Goal: Task Accomplishment & Management: Use online tool/utility

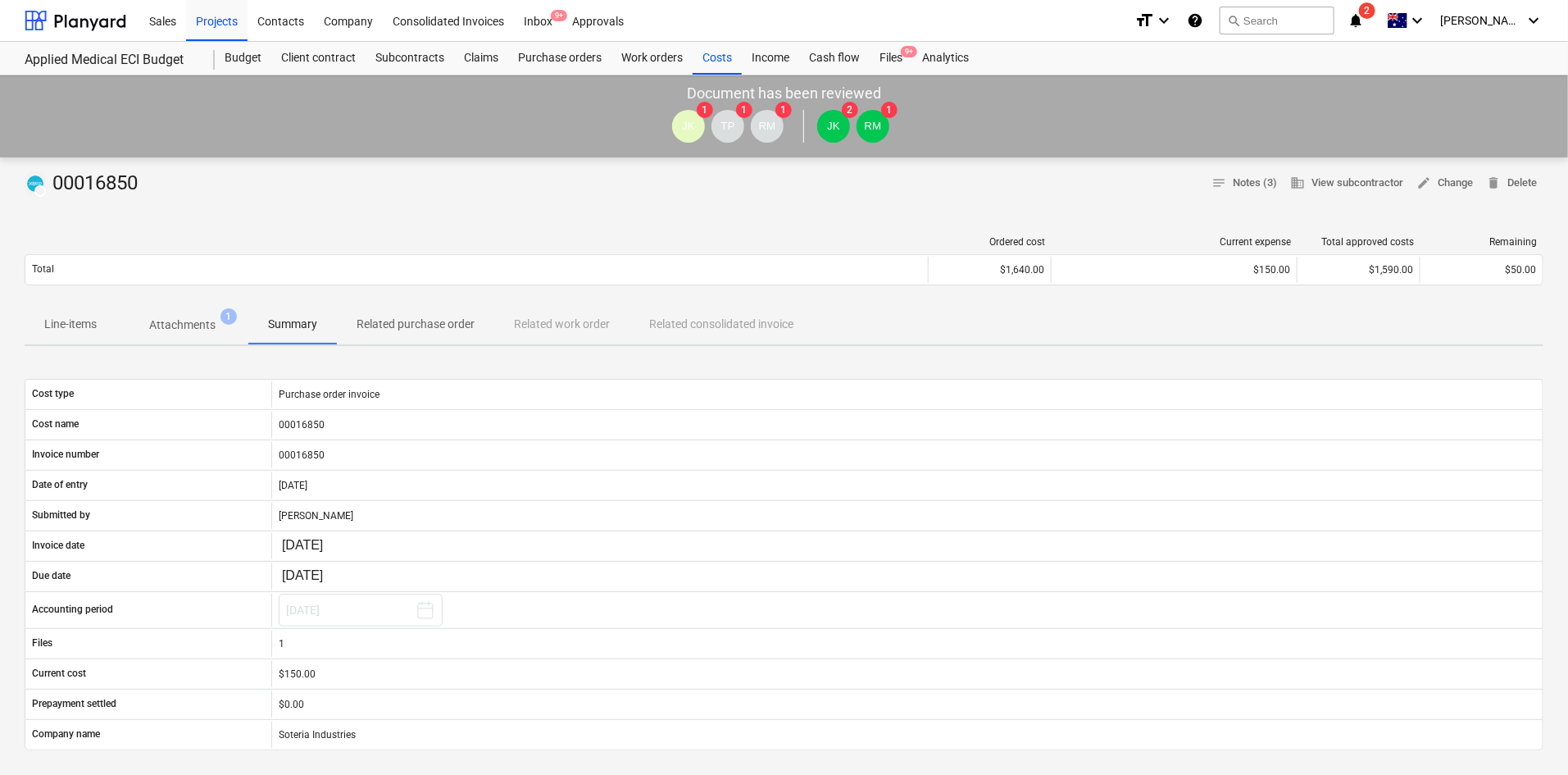
click at [1256, 10] on button "search Search" at bounding box center [1277, 21] width 115 height 28
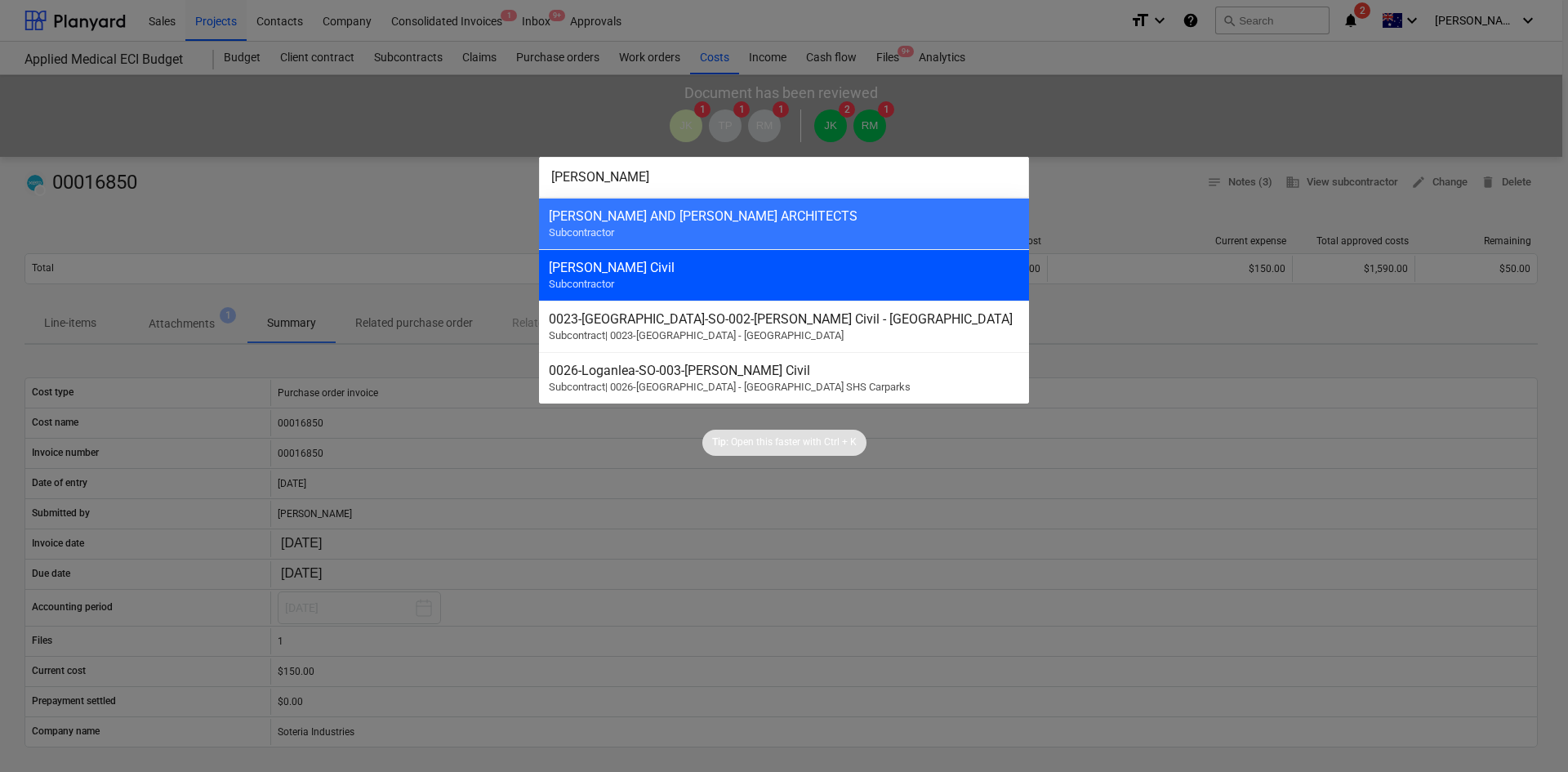
type input "nicol"
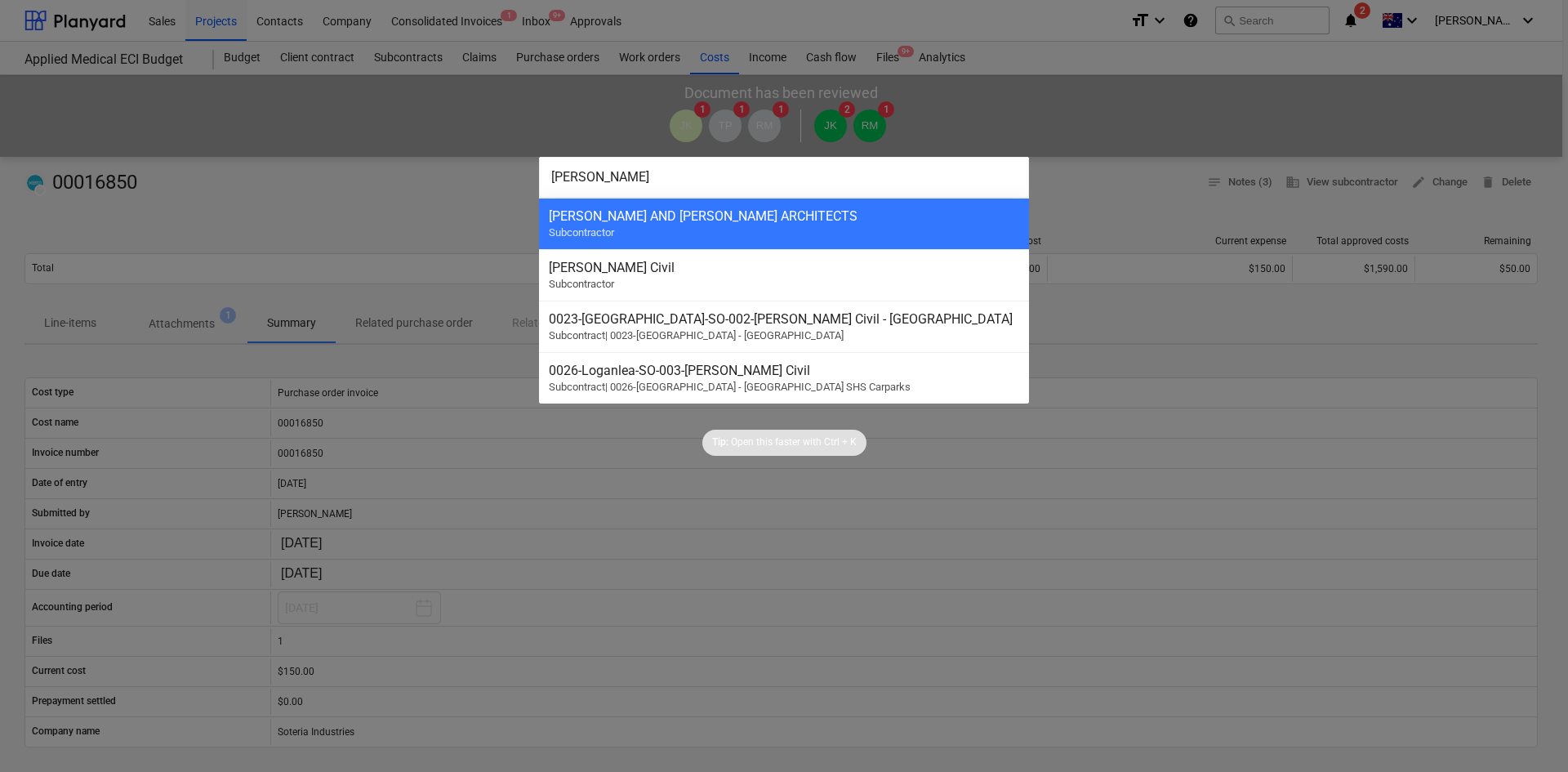
click at [819, 282] on div "Nicholson Civil Subcontractor" at bounding box center [784, 274] width 490 height 51
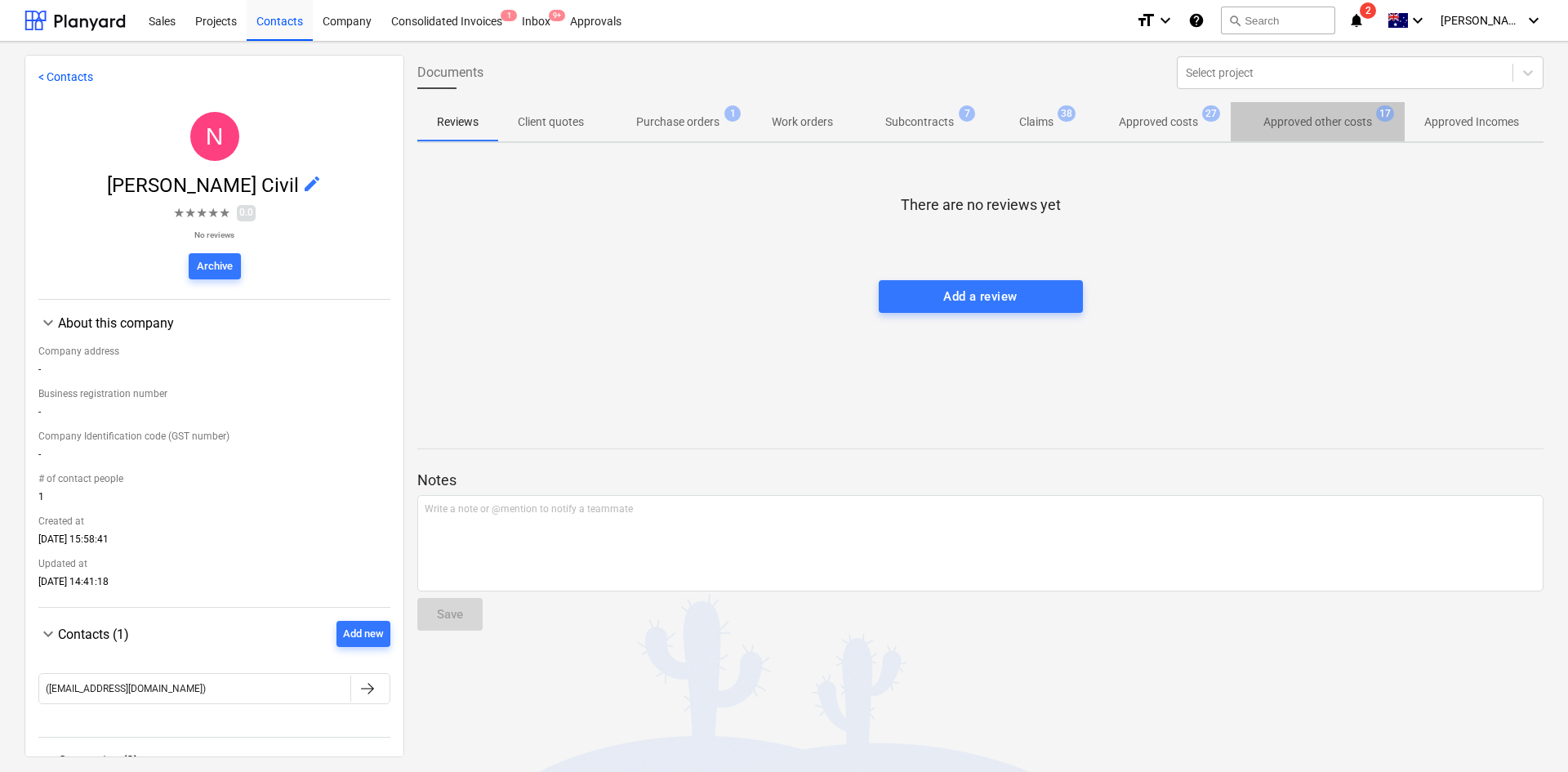
click at [1337, 124] on p "Approved other costs" at bounding box center [1318, 123] width 109 height 17
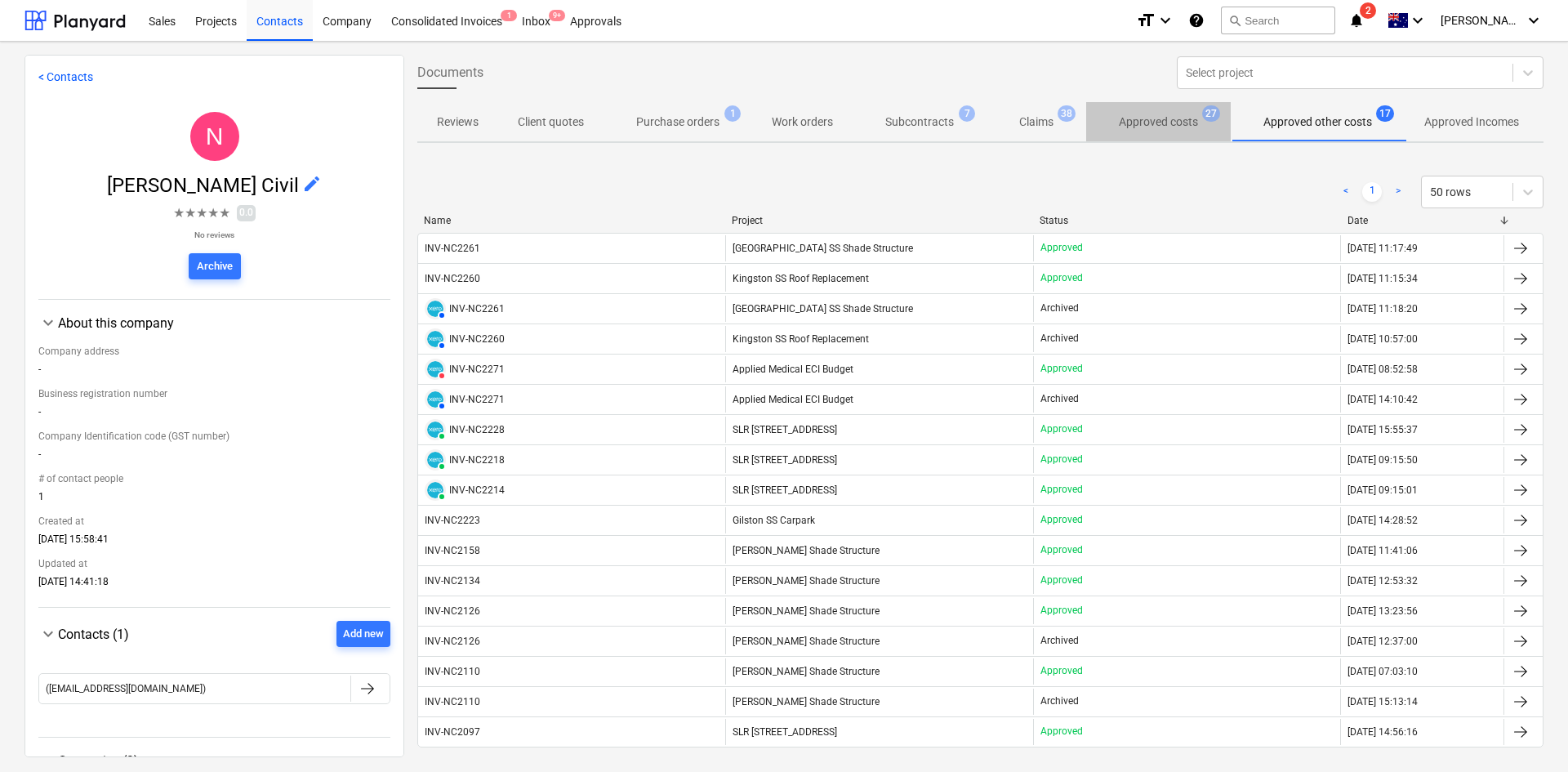
click at [1143, 124] on p "Approved costs" at bounding box center [1158, 123] width 79 height 17
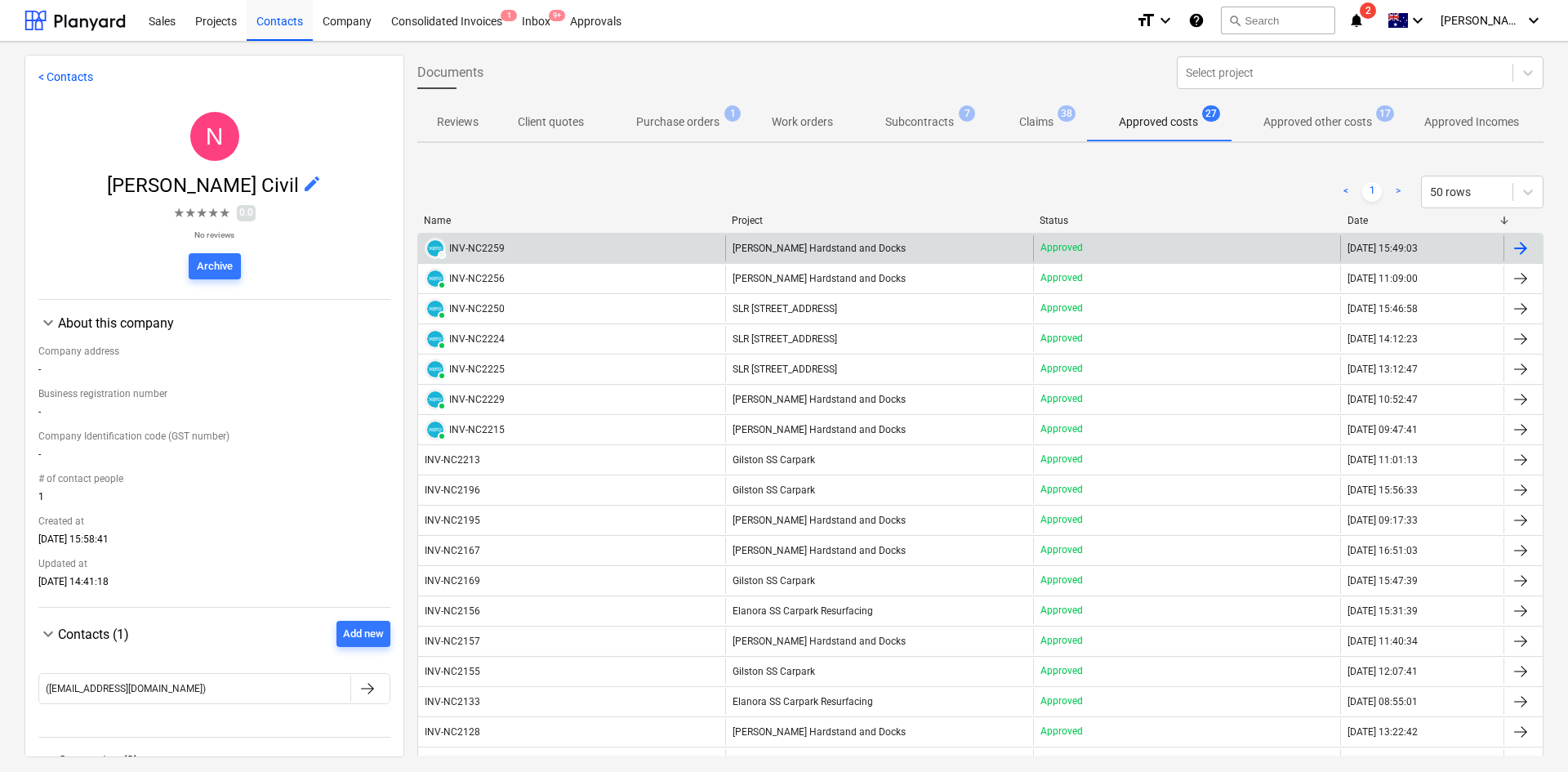
click at [479, 250] on div "INV-NC2259" at bounding box center [477, 248] width 56 height 11
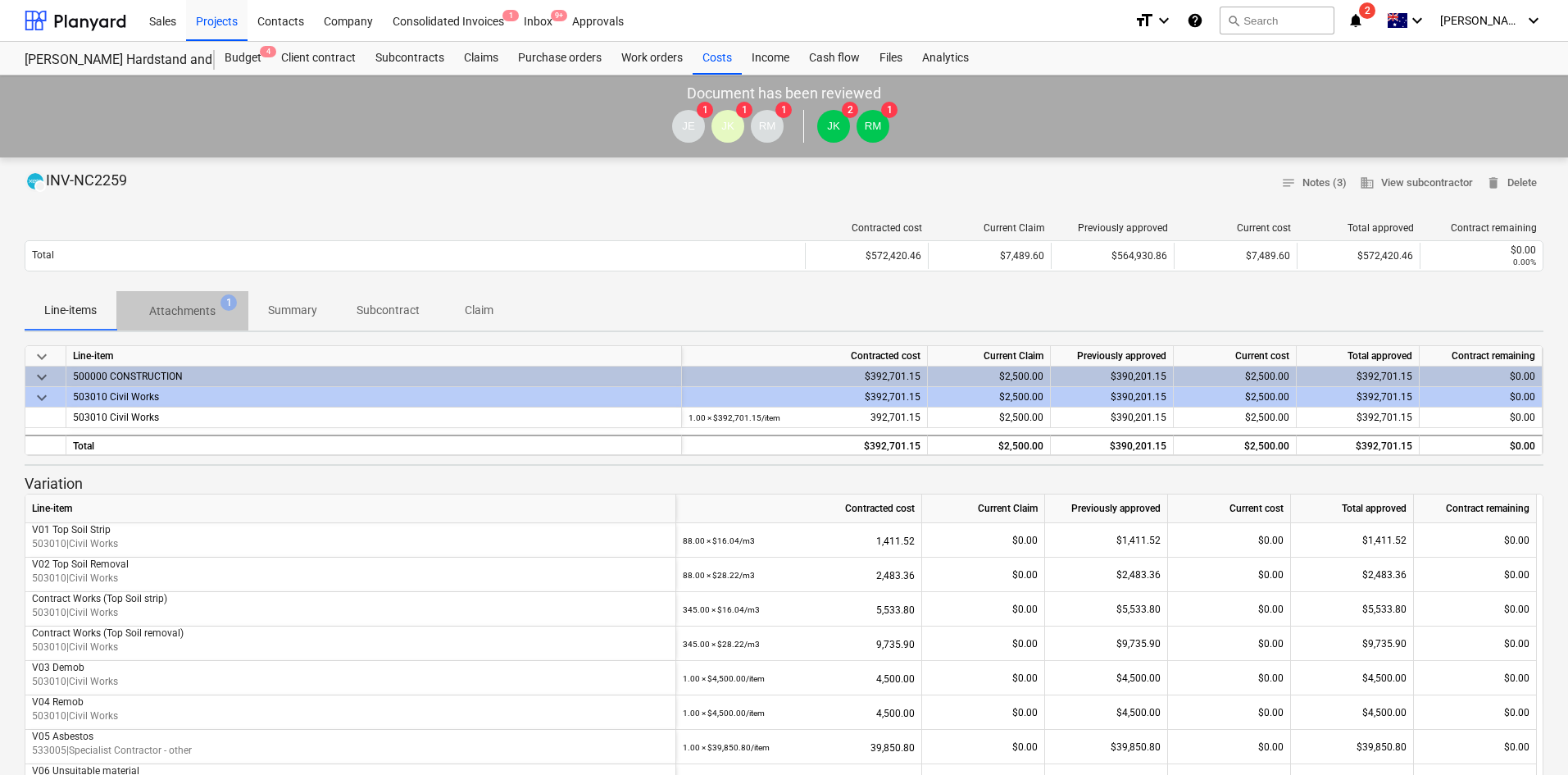
click at [197, 310] on p "Attachments" at bounding box center [182, 312] width 66 height 17
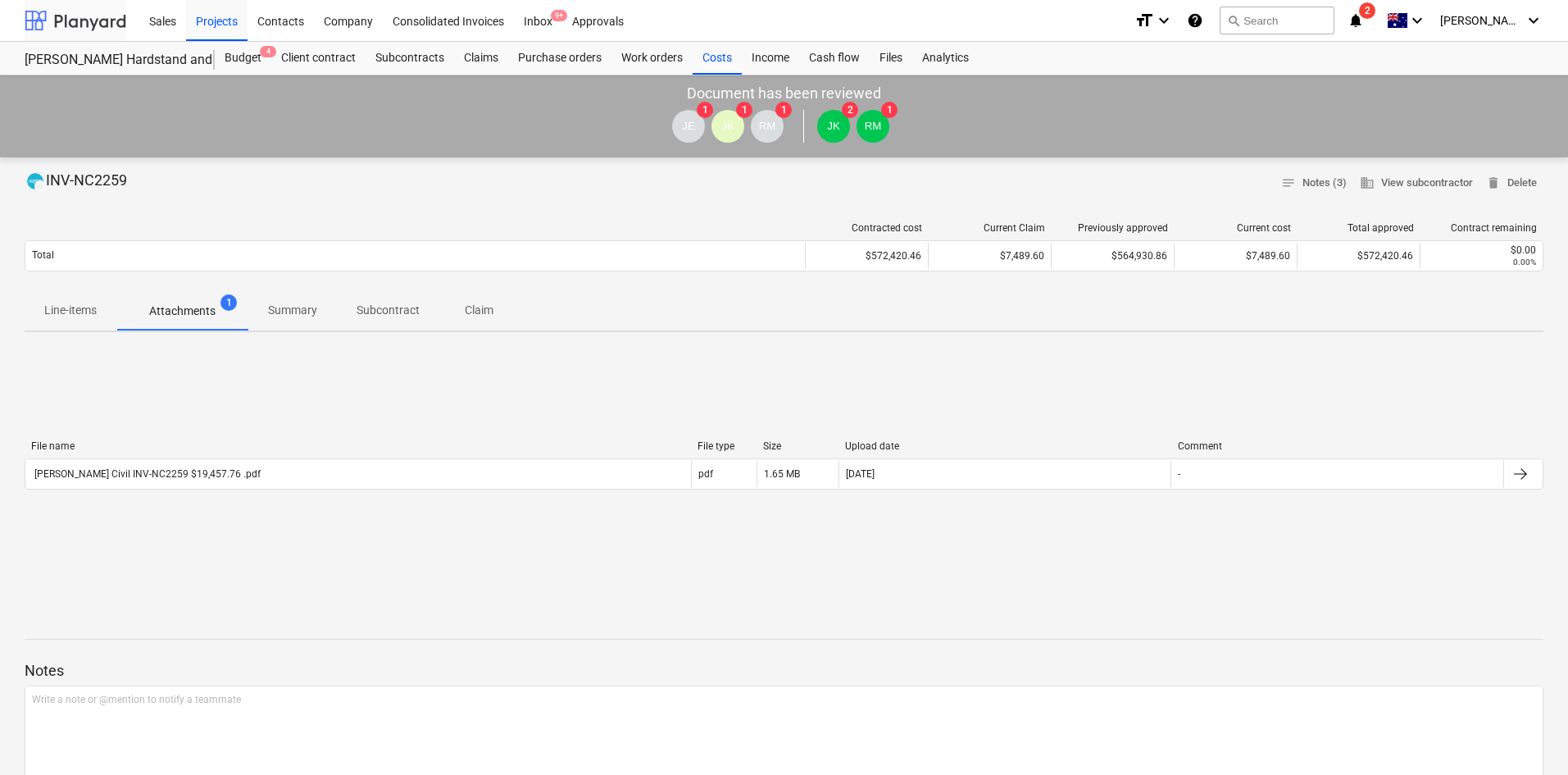
click at [70, 24] on div at bounding box center [75, 20] width 101 height 41
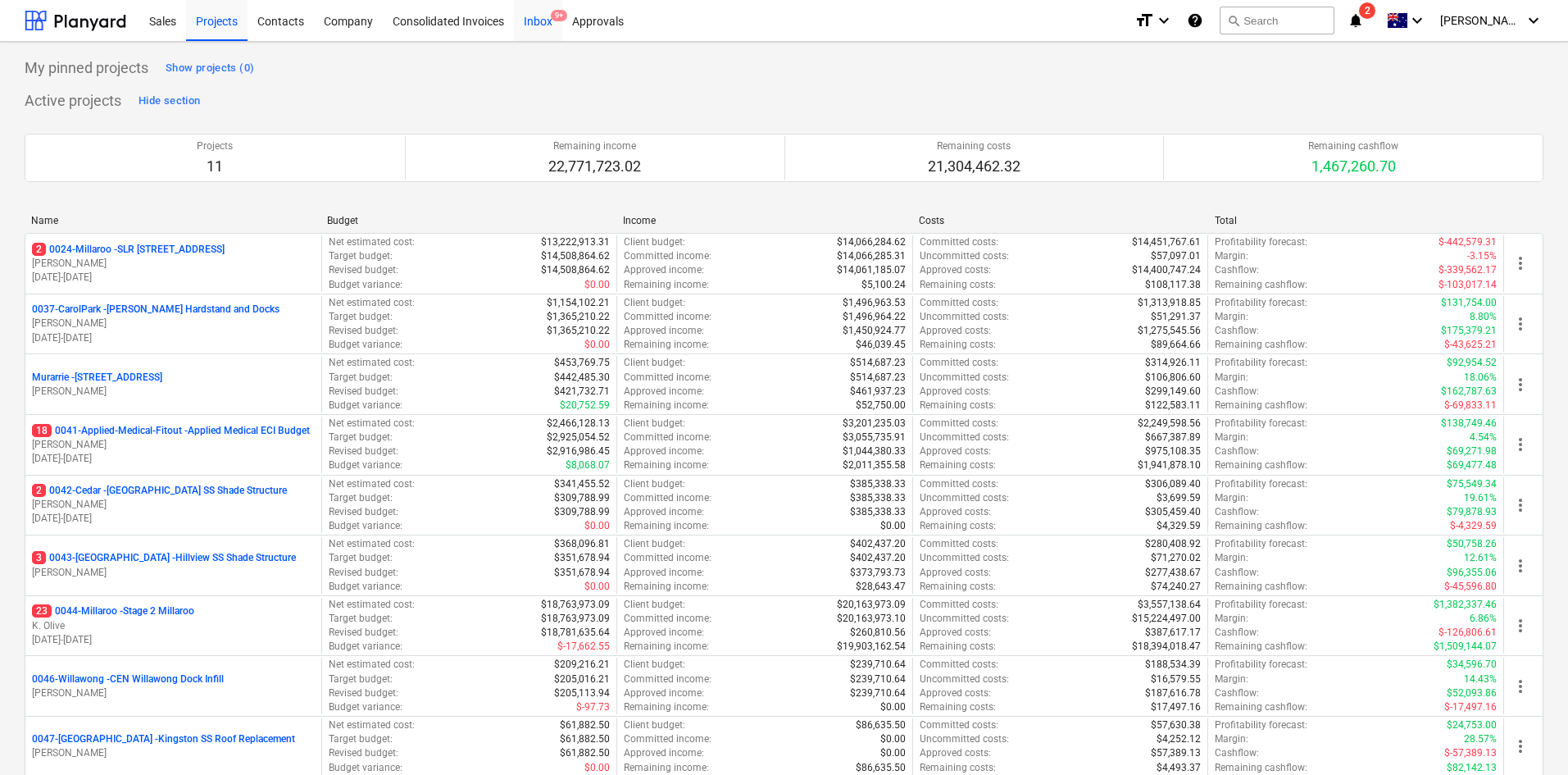
click at [545, 24] on div "Inbox 9+" at bounding box center [538, 20] width 48 height 42
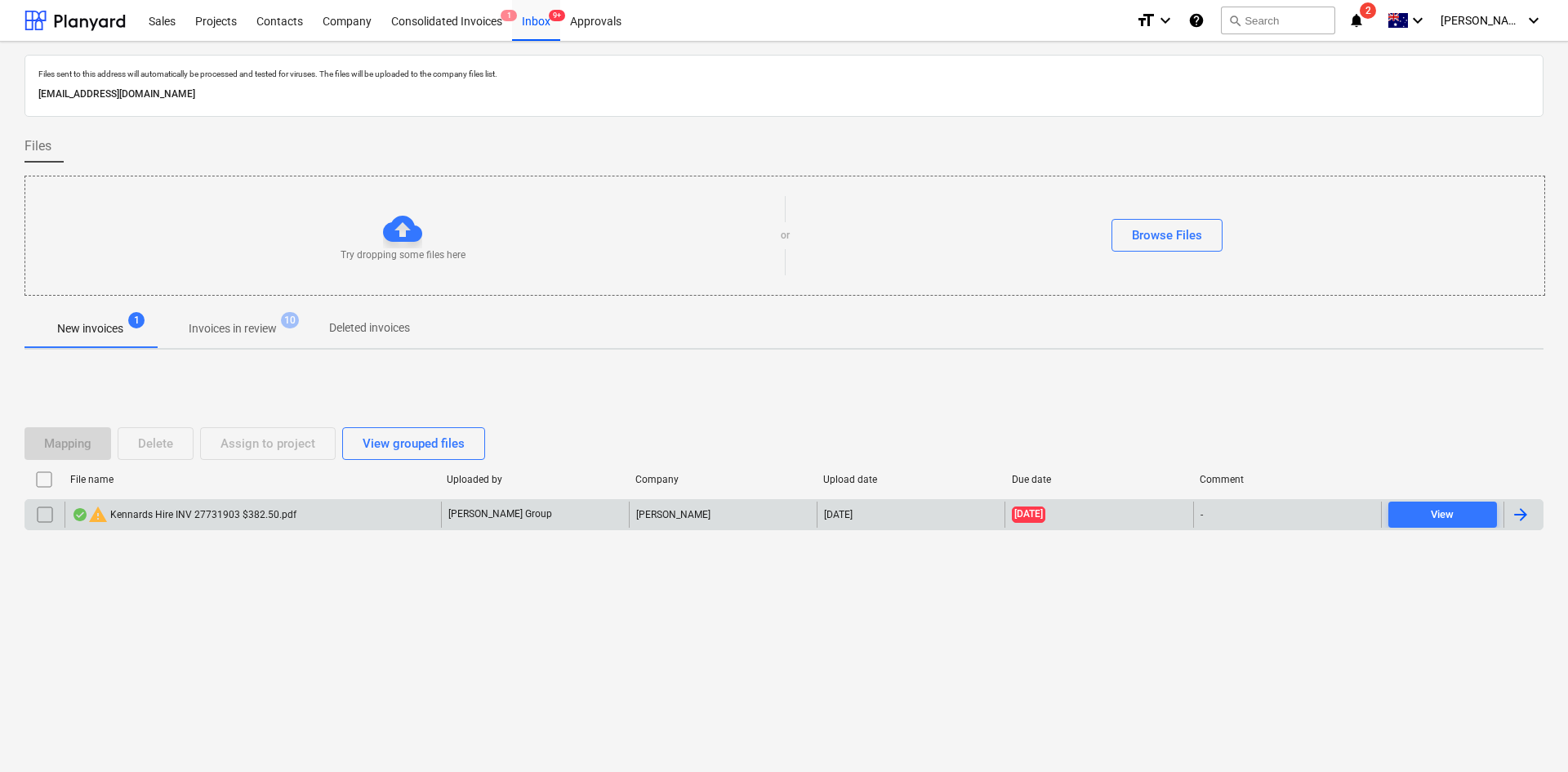
click at [220, 516] on div "warning Kennards Hire INV 27731903 $382.50.pdf" at bounding box center [184, 514] width 224 height 20
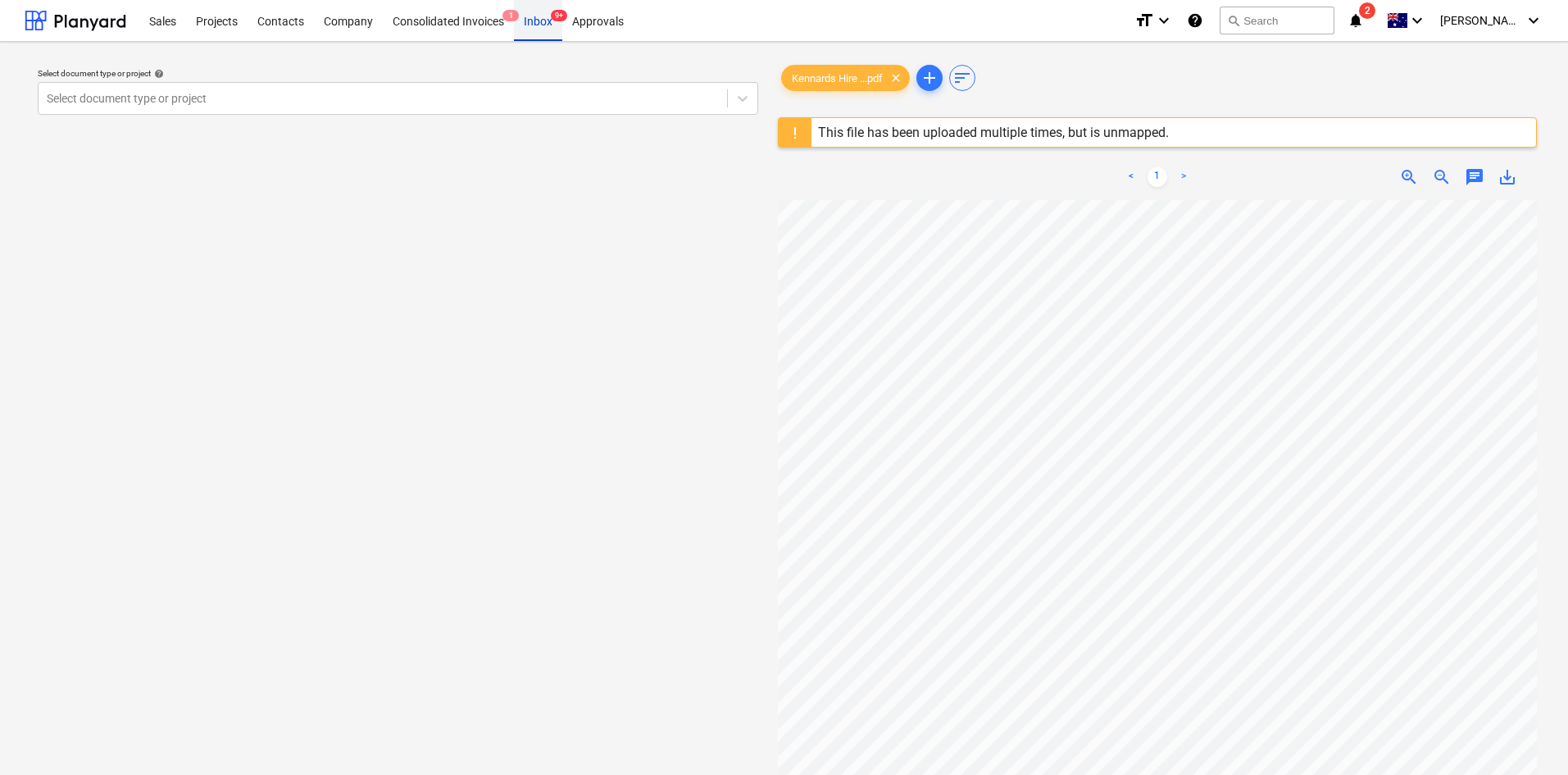
click at [530, 20] on div "Inbox 9+" at bounding box center [538, 20] width 48 height 42
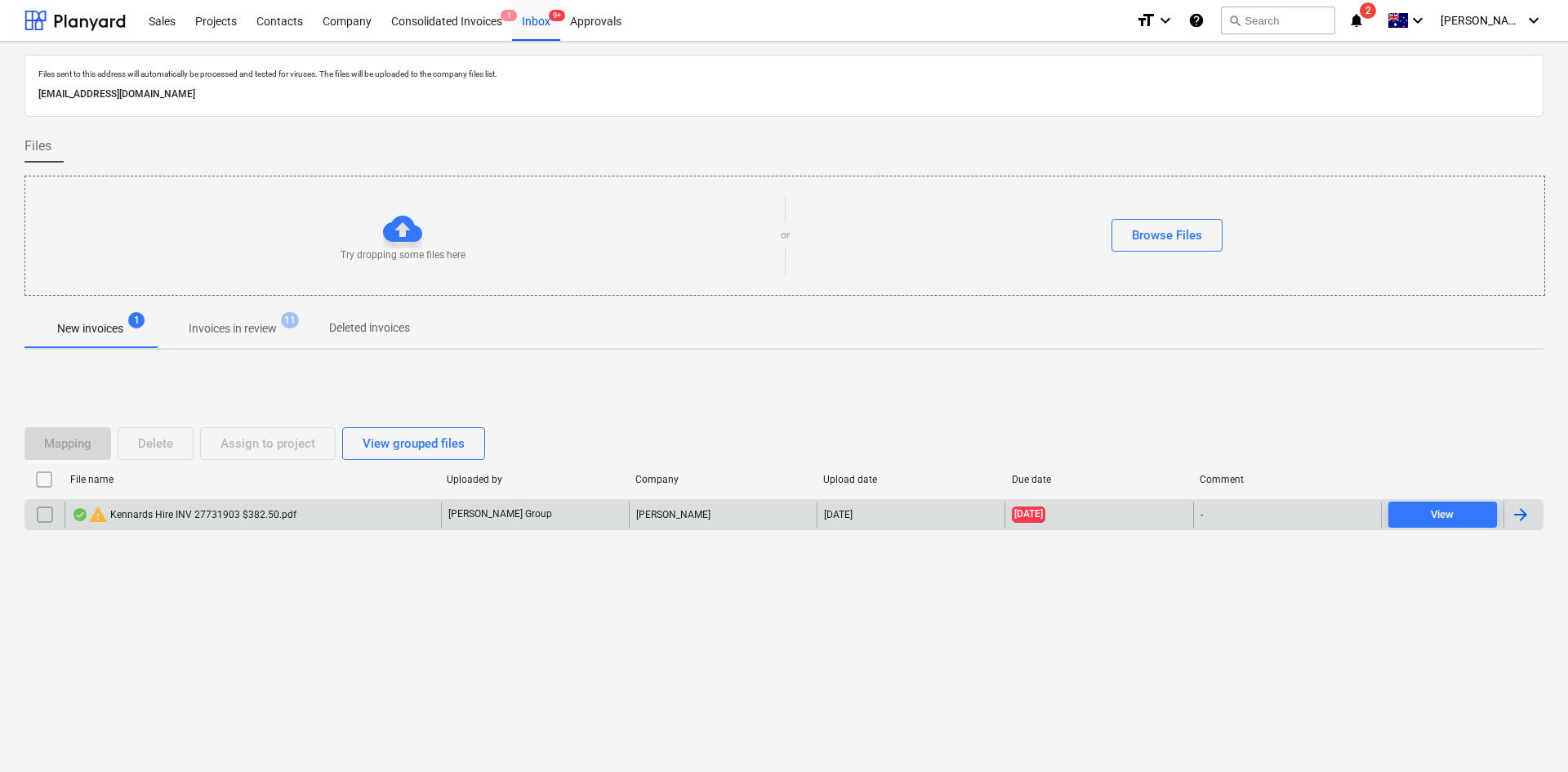
click at [43, 516] on input "checkbox" at bounding box center [45, 515] width 26 height 26
click at [156, 437] on div "Delete" at bounding box center [156, 443] width 35 height 21
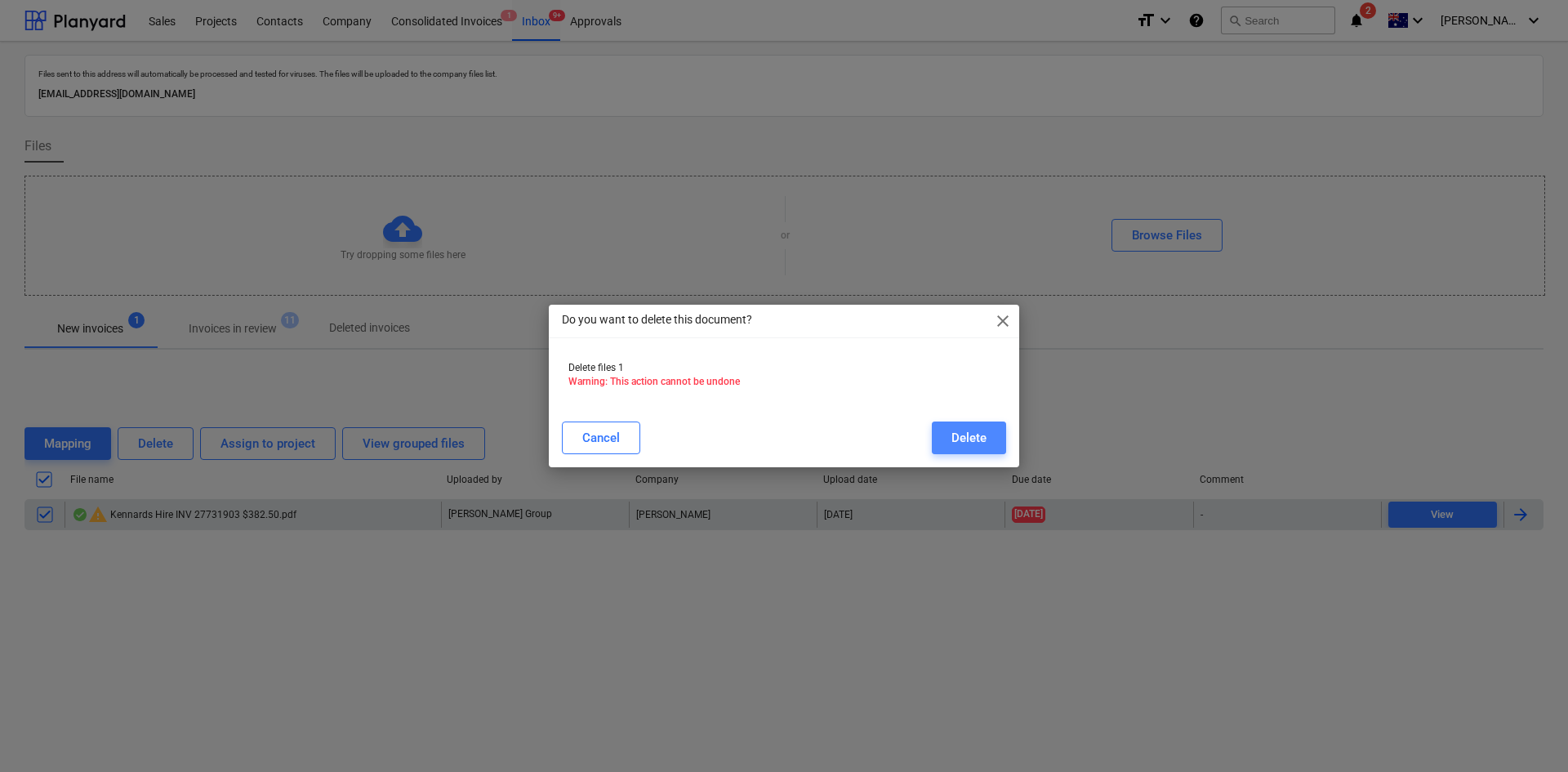
click at [959, 432] on div "Delete" at bounding box center [969, 437] width 35 height 21
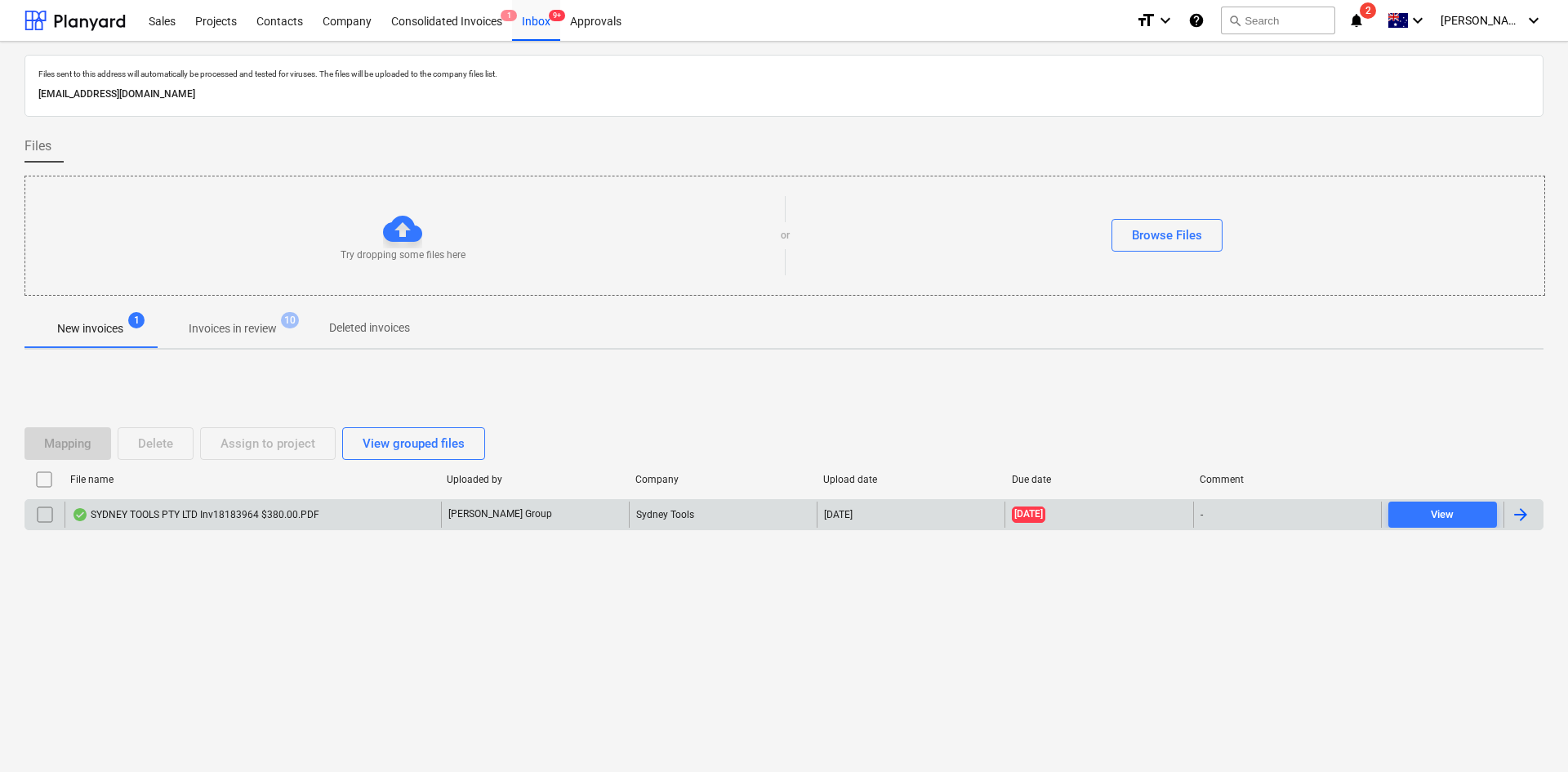
click at [305, 509] on div "SYDNEY TOOLS PTY LTD Inv18183964 $380.00.PDF" at bounding box center [196, 514] width 248 height 13
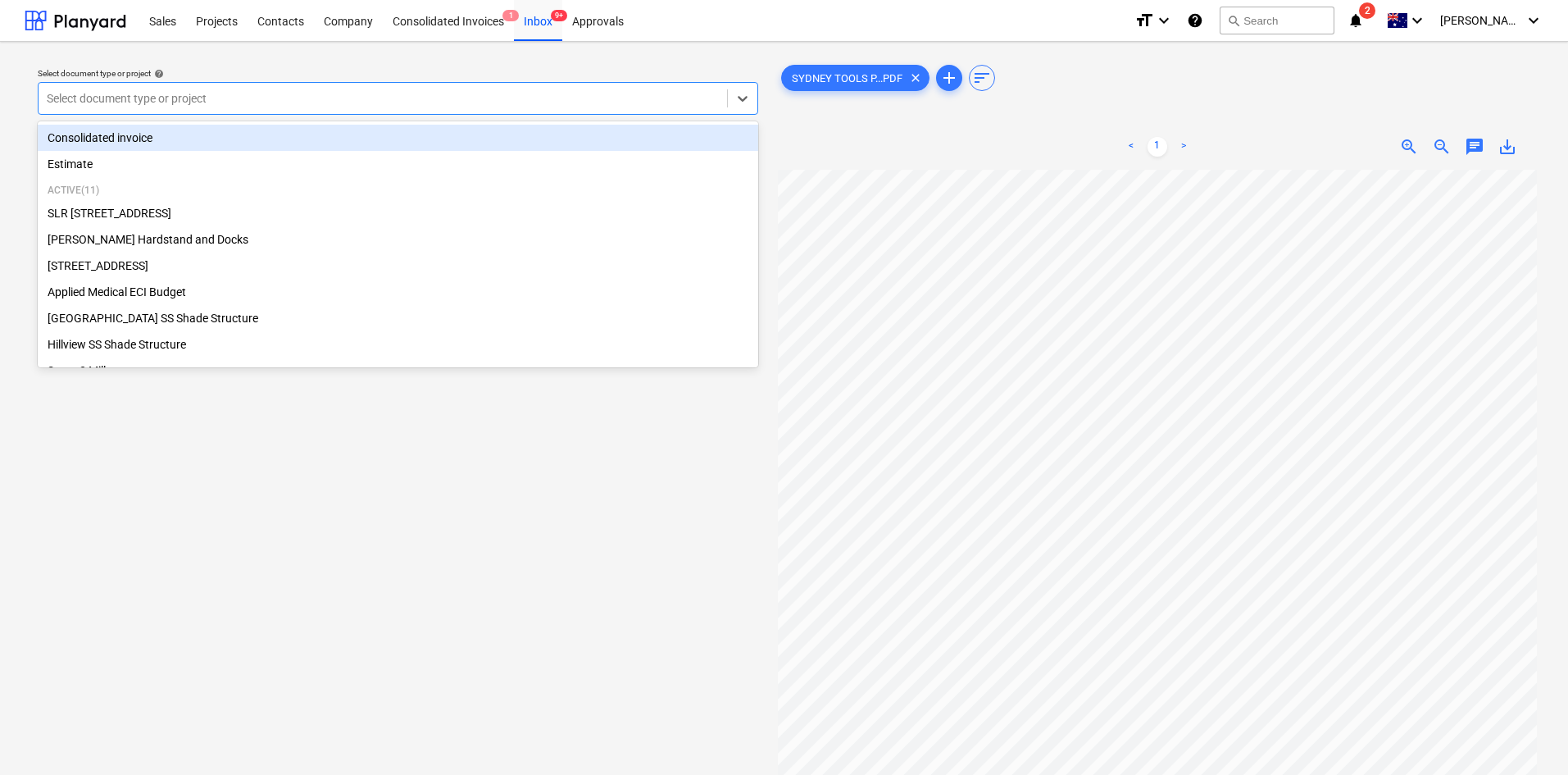
click at [291, 102] on div at bounding box center [383, 98] width 672 height 17
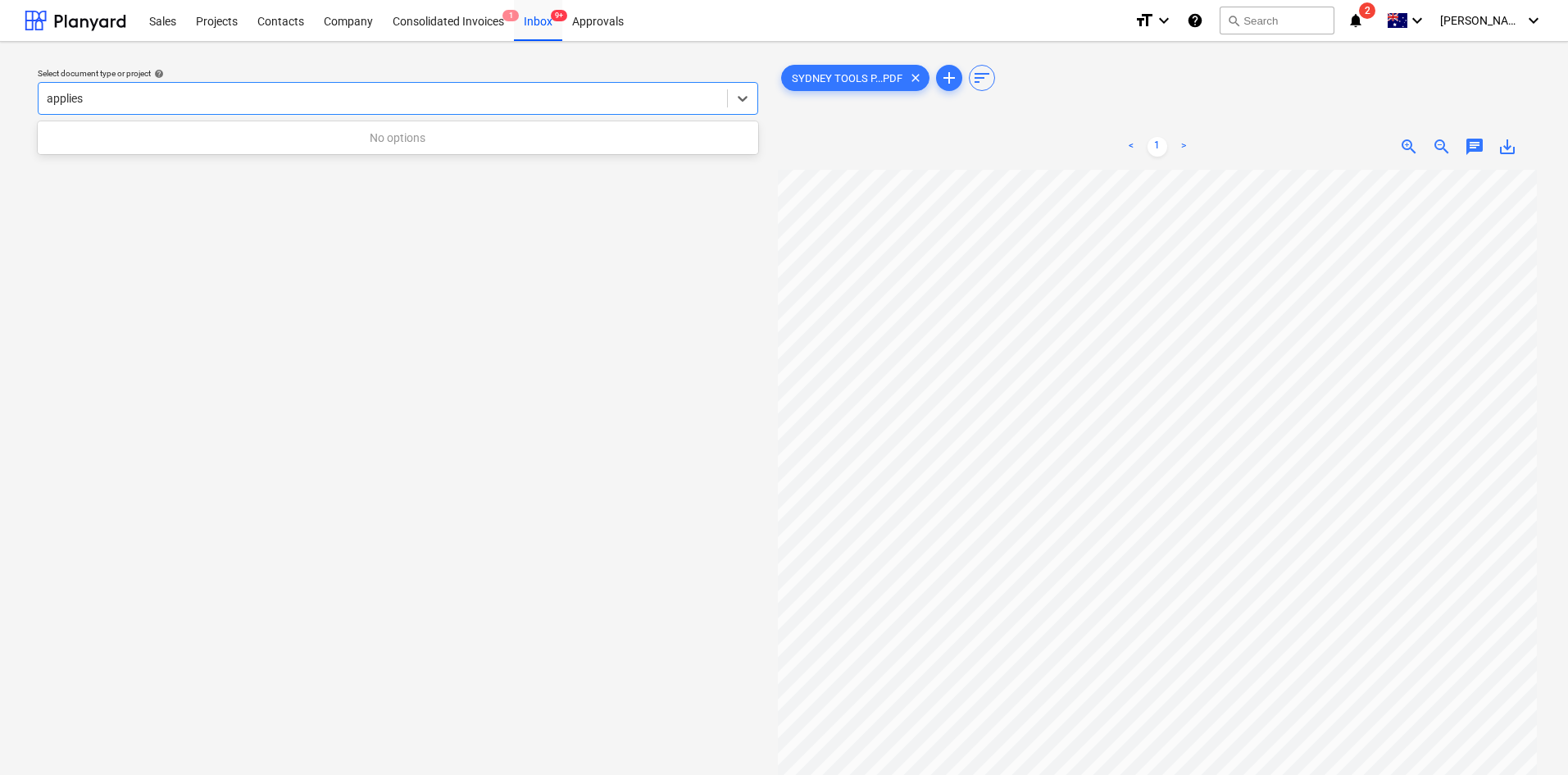
type input "applie"
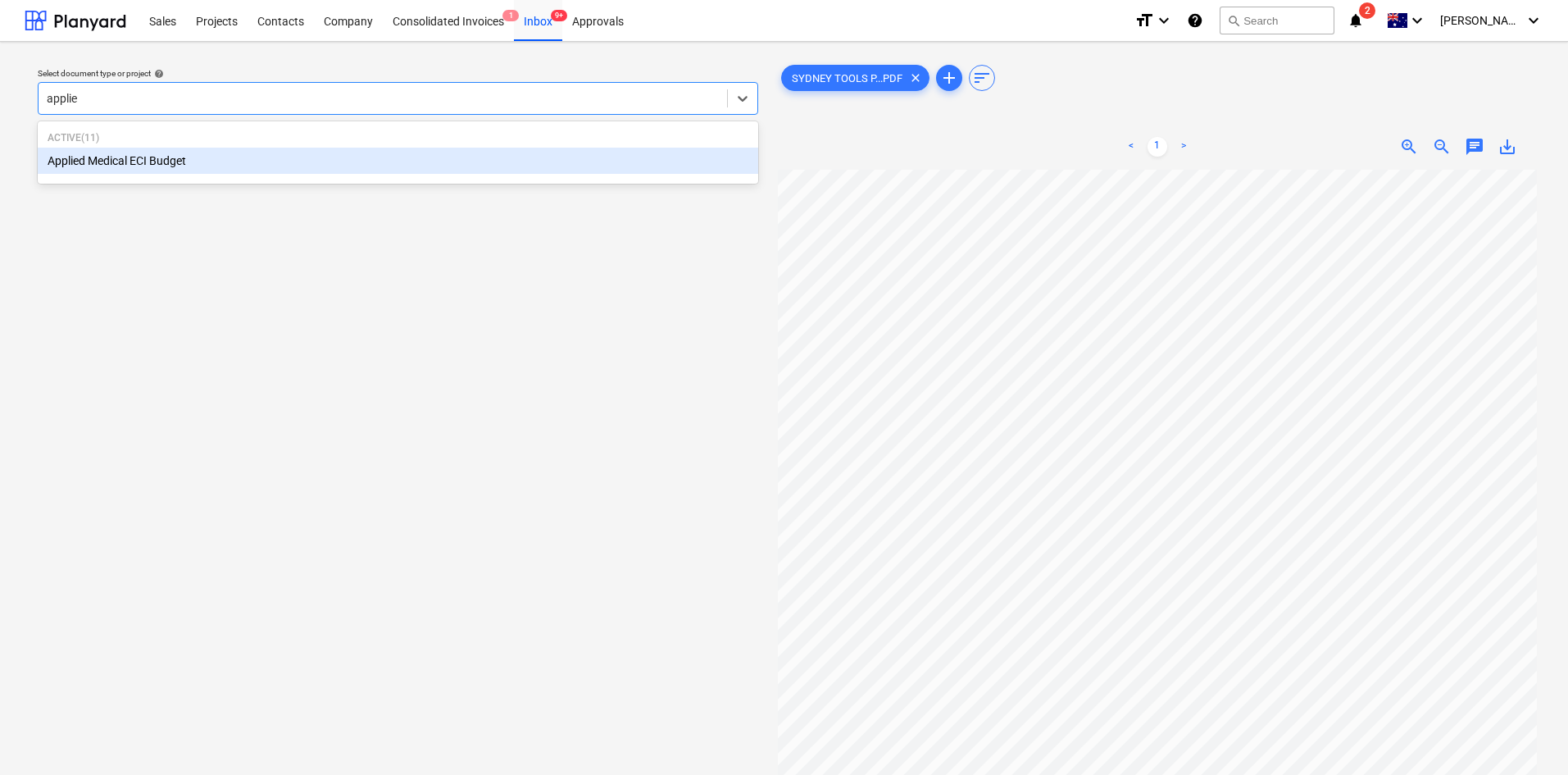
click at [190, 152] on div "Applied Medical ECI Budget" at bounding box center [398, 161] width 721 height 26
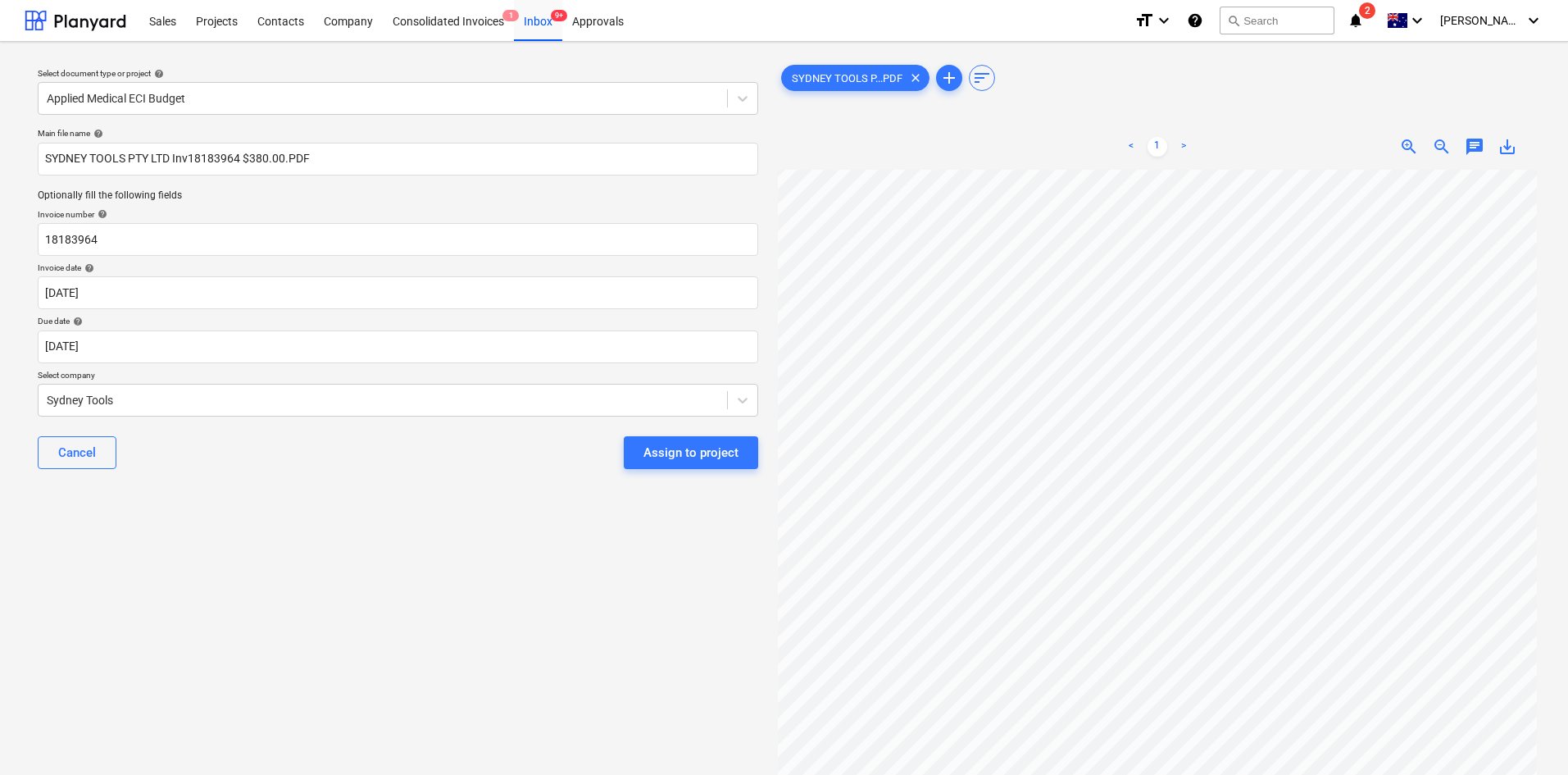
scroll to position [343, 44]
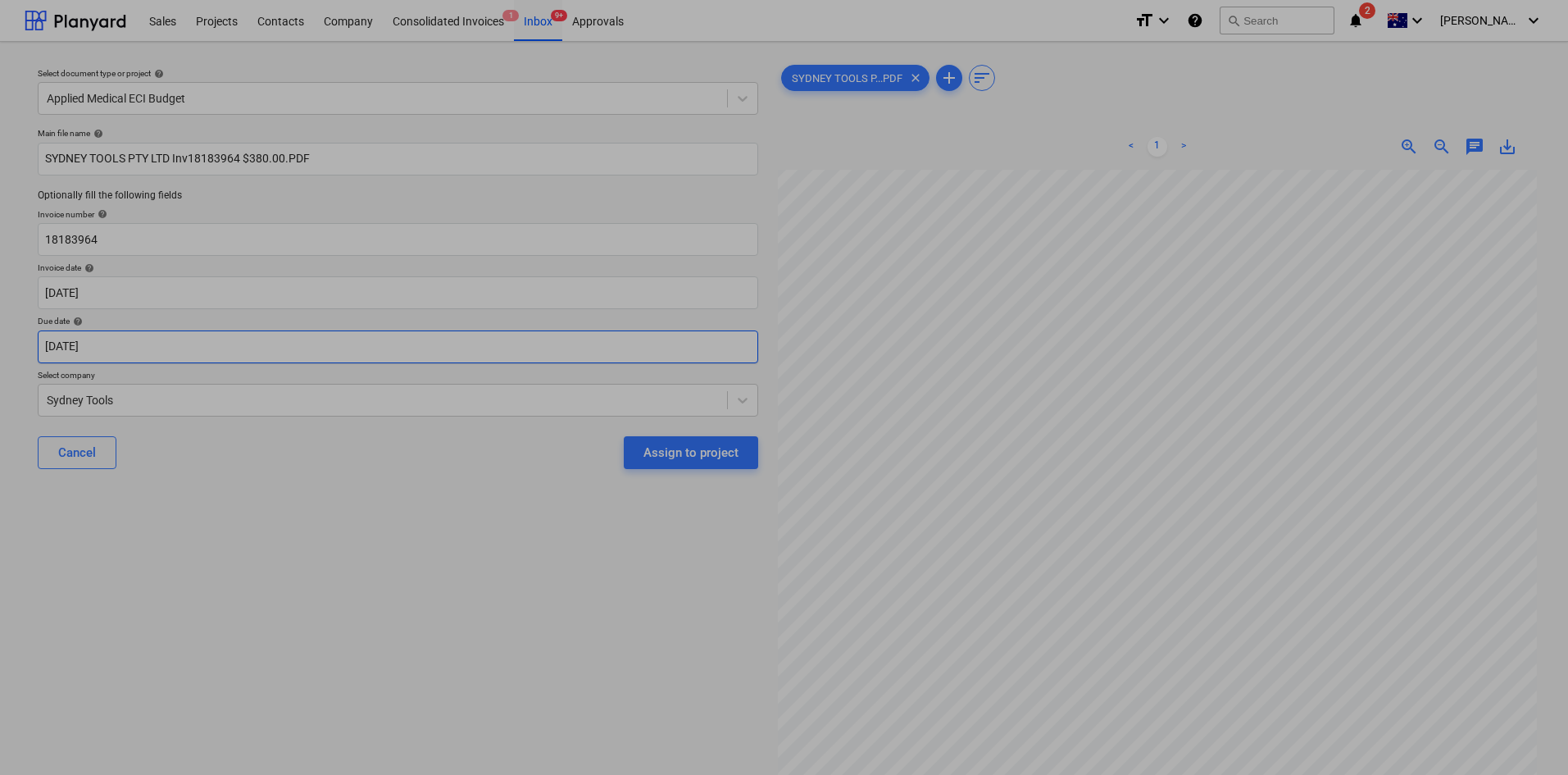
click at [162, 351] on body "Sales Projects Contacts Company Consolidated Invoices 1 Inbox 9+ Approvals form…" at bounding box center [784, 388] width 1568 height 775
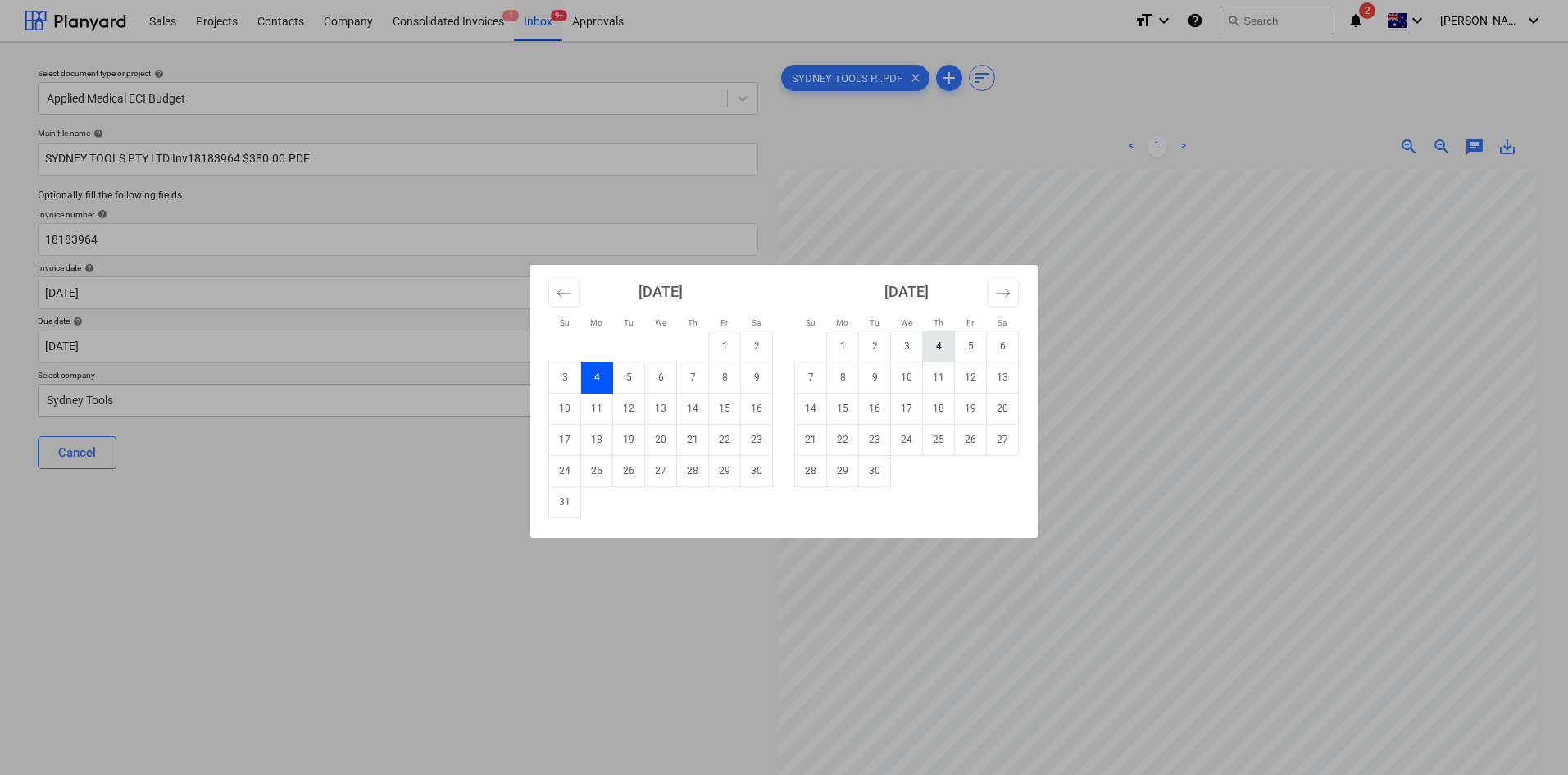
click at [933, 342] on td "4" at bounding box center [939, 346] width 32 height 31
type input "[DATE]"
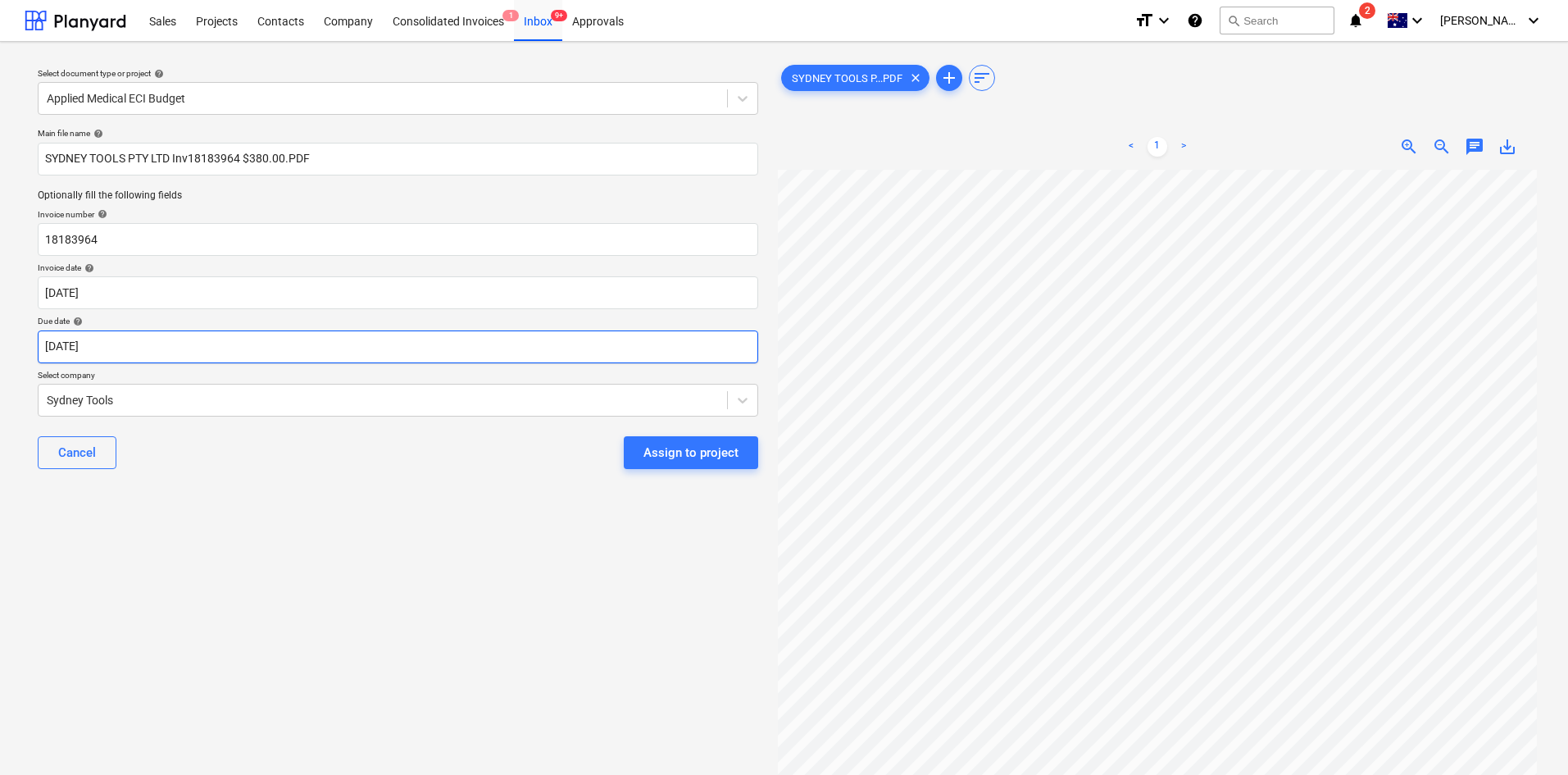
scroll to position [0, 44]
click at [688, 448] on div "Assign to project" at bounding box center [690, 452] width 95 height 21
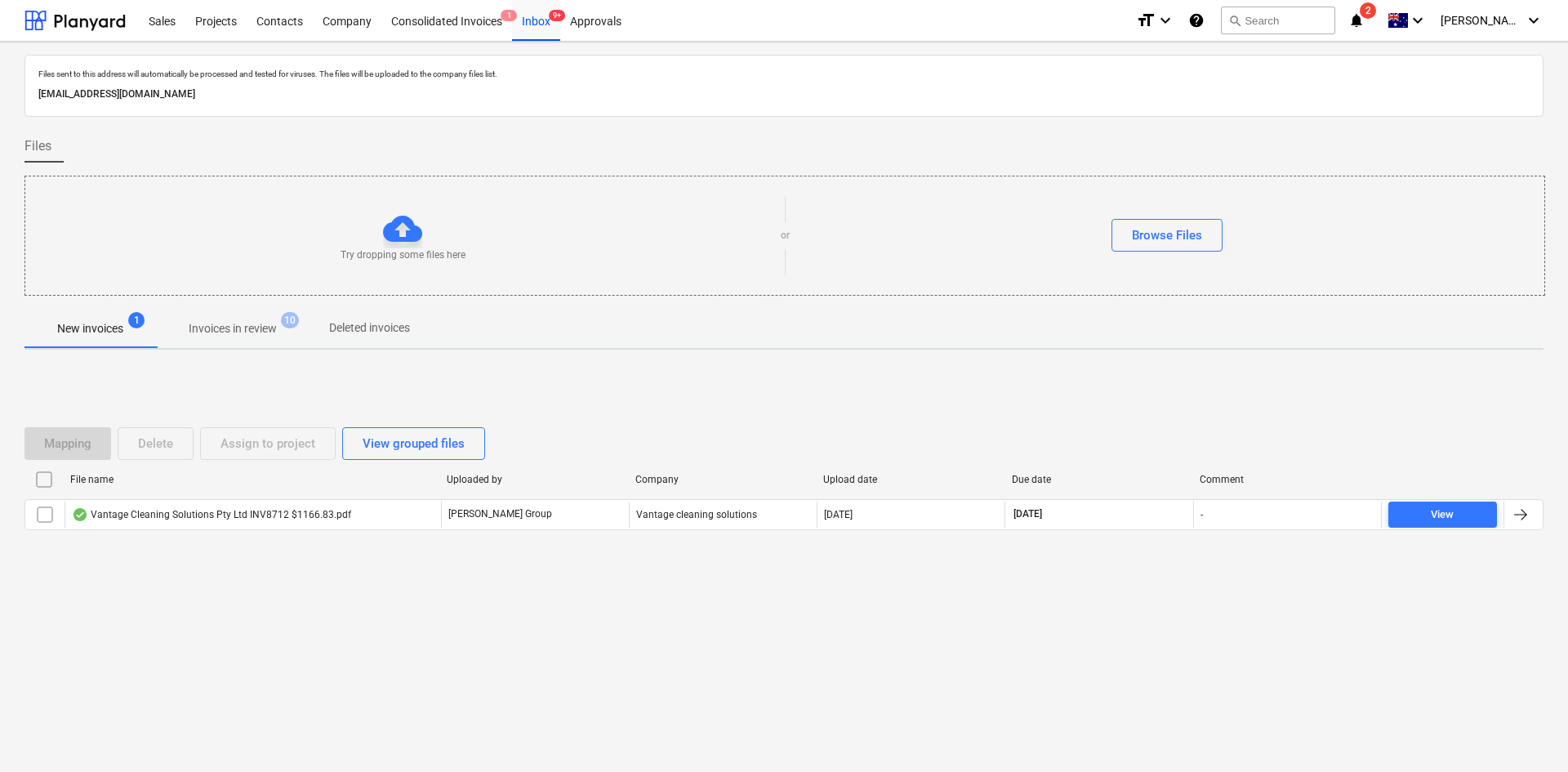
click at [279, 516] on div "Vantage Cleaning Solutions Pty Ltd INV8712 $1166.83.pdf" at bounding box center [211, 514] width 279 height 13
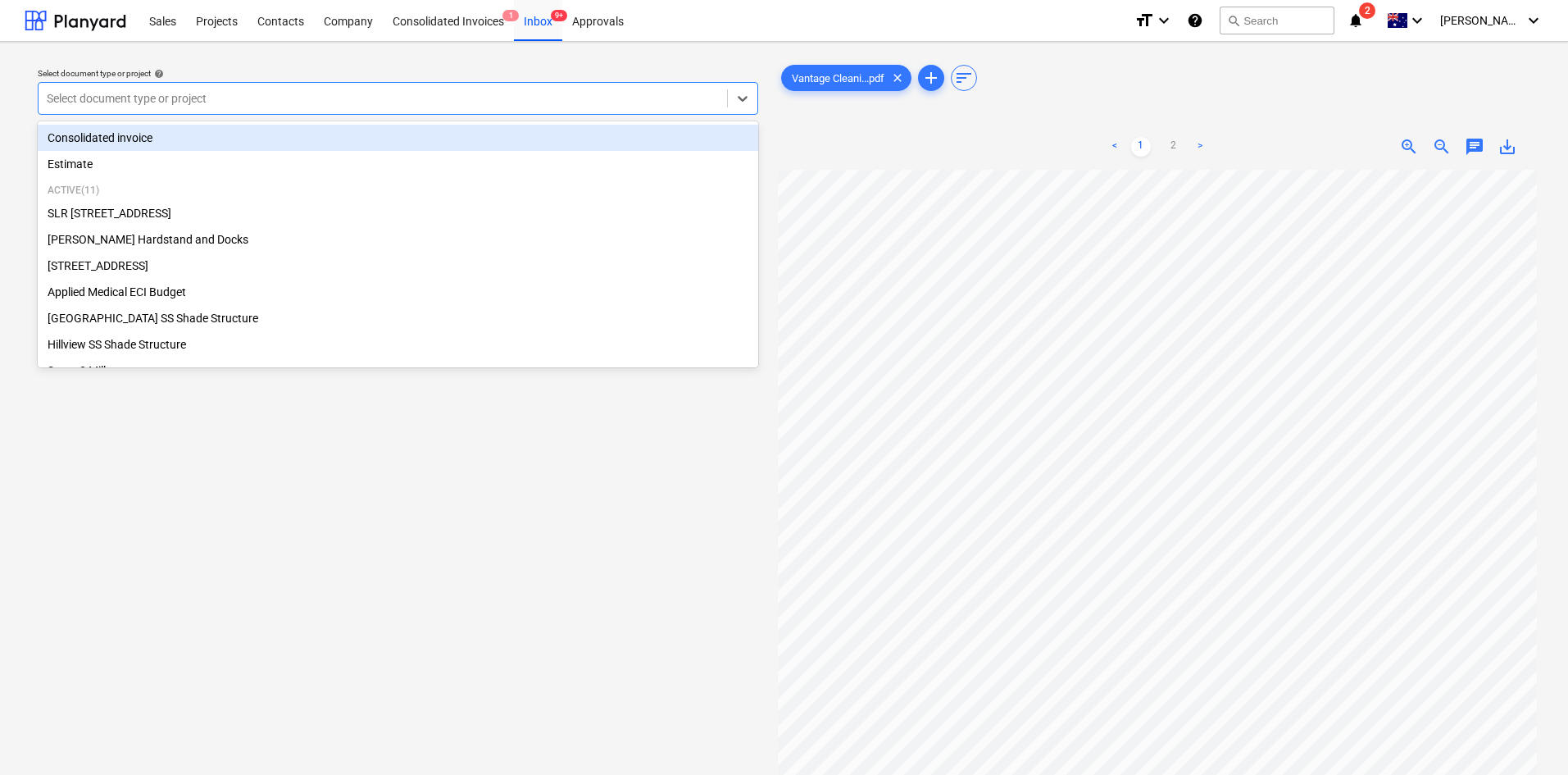
click at [326, 106] on div at bounding box center [383, 98] width 672 height 17
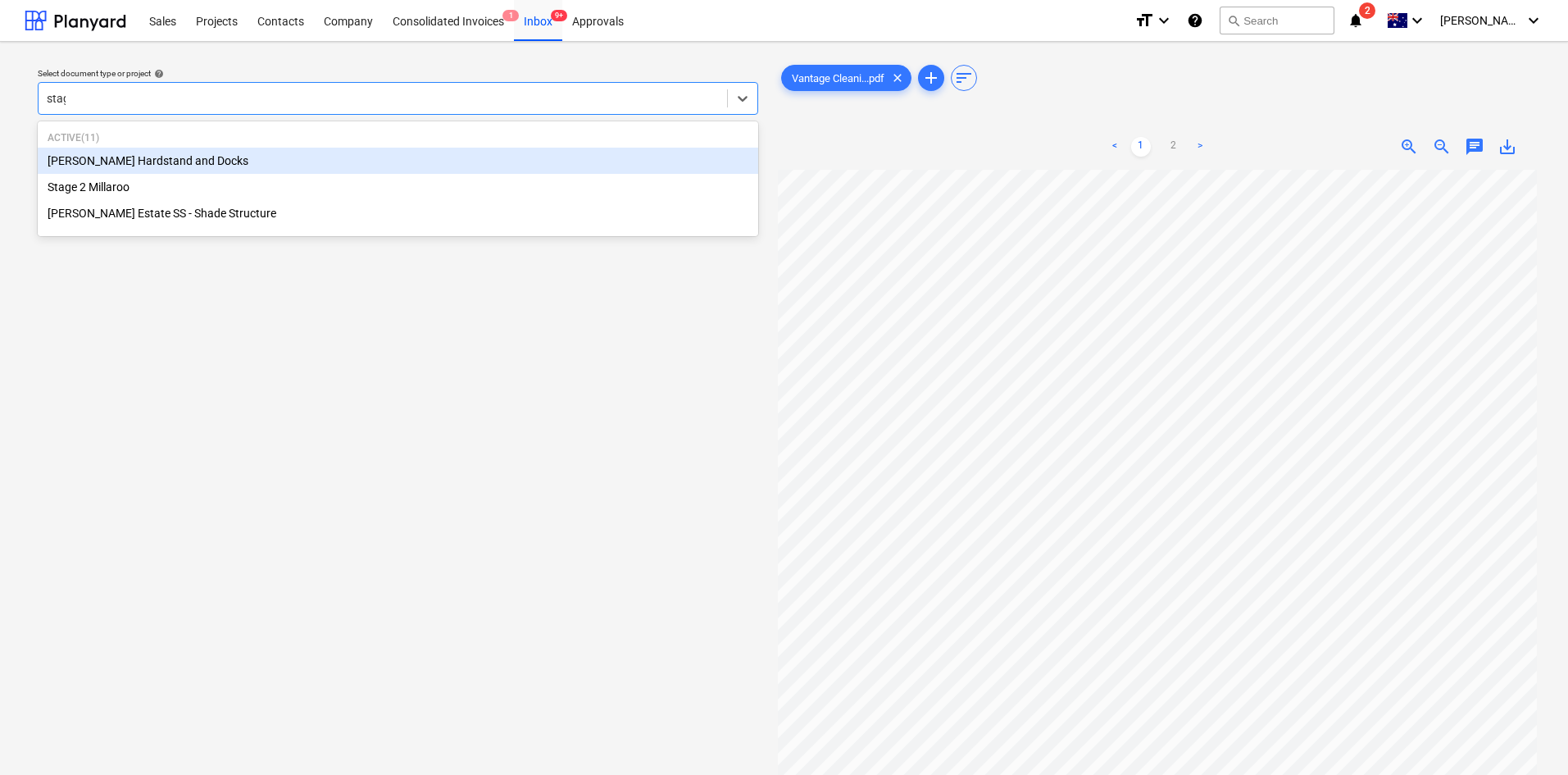
type input "stage"
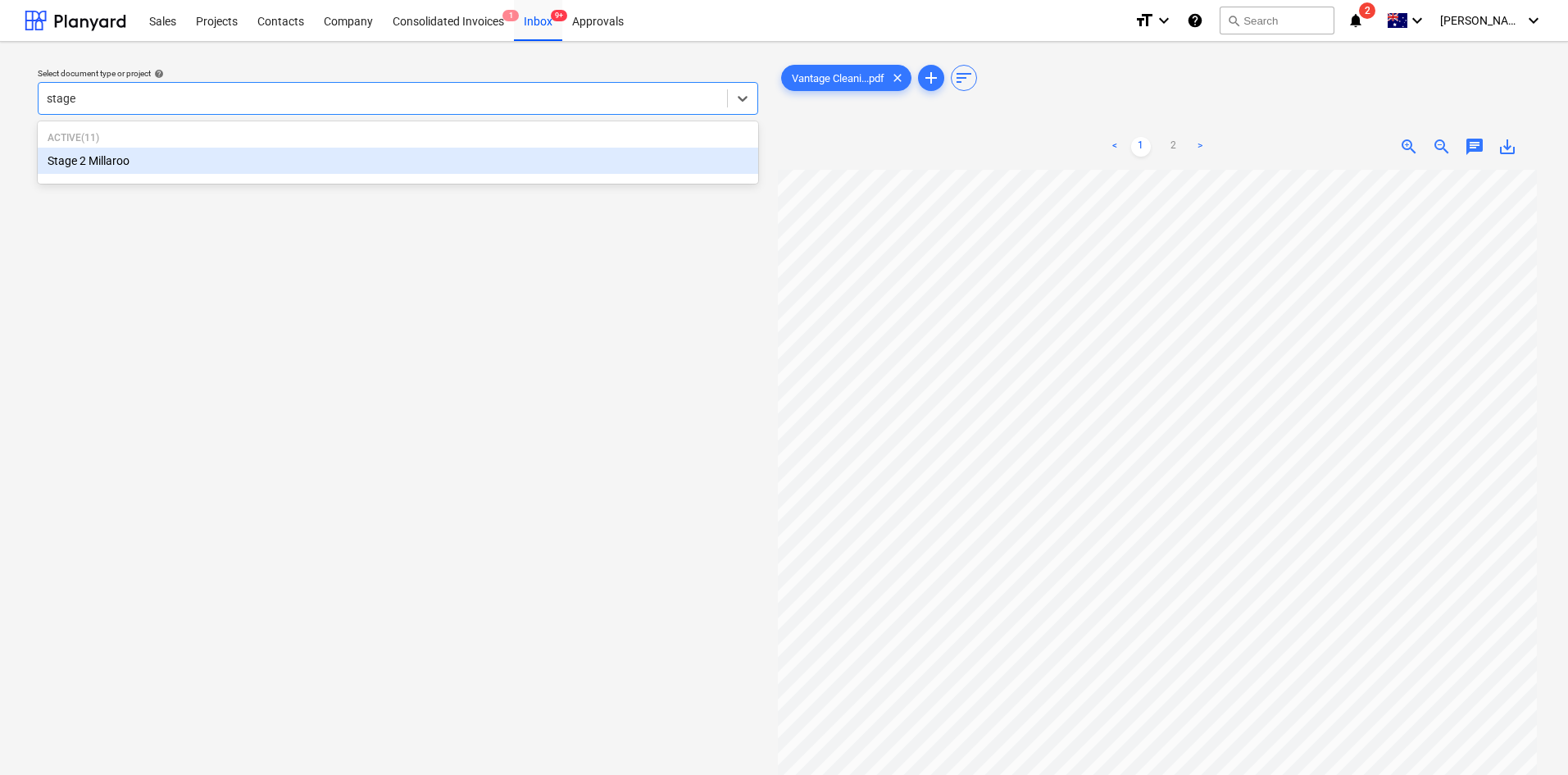
click at [117, 160] on div "Stage 2 Millaroo" at bounding box center [398, 161] width 721 height 26
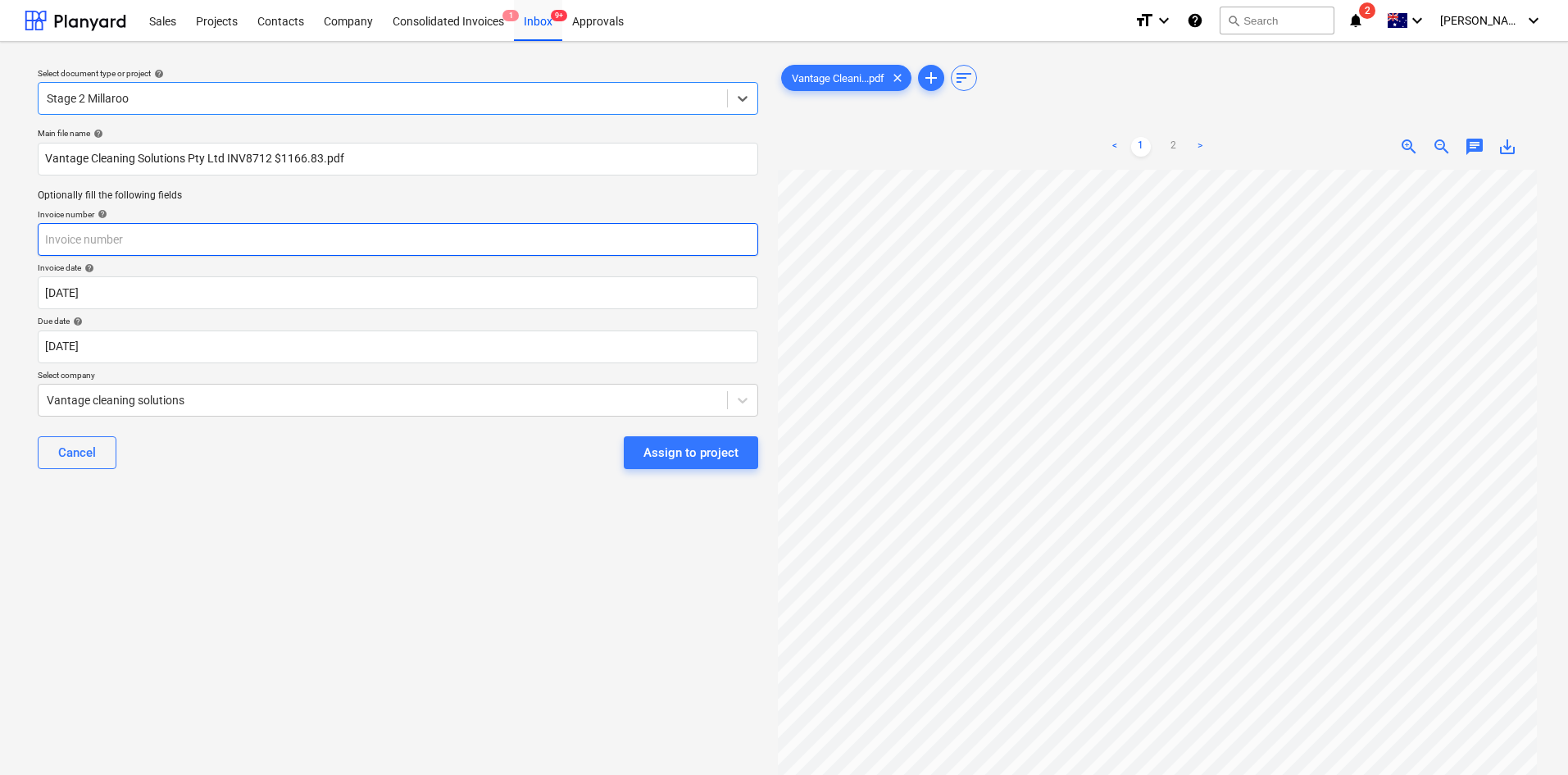
click at [102, 249] on input "text" at bounding box center [398, 239] width 721 height 33
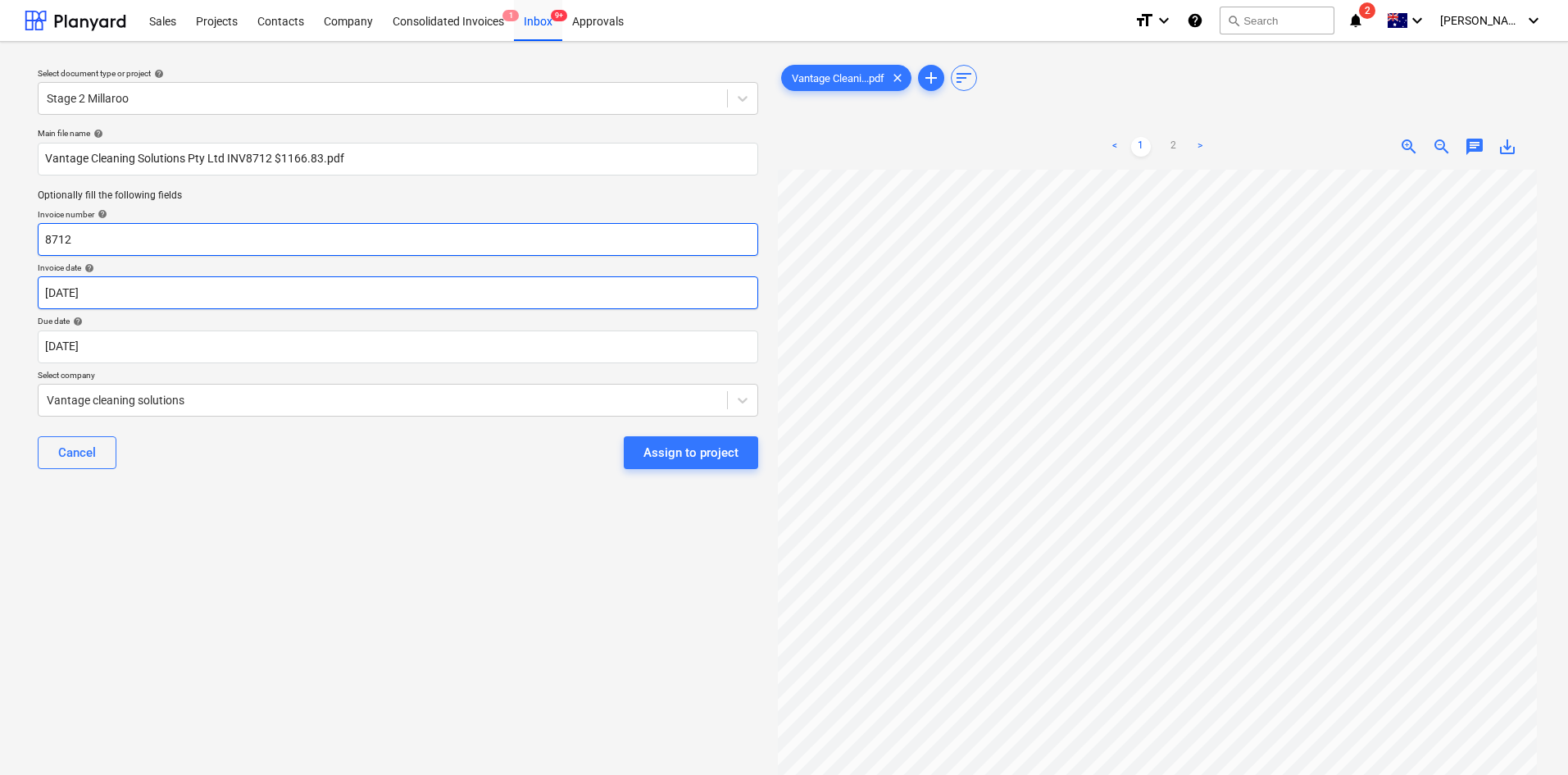
type input "8712"
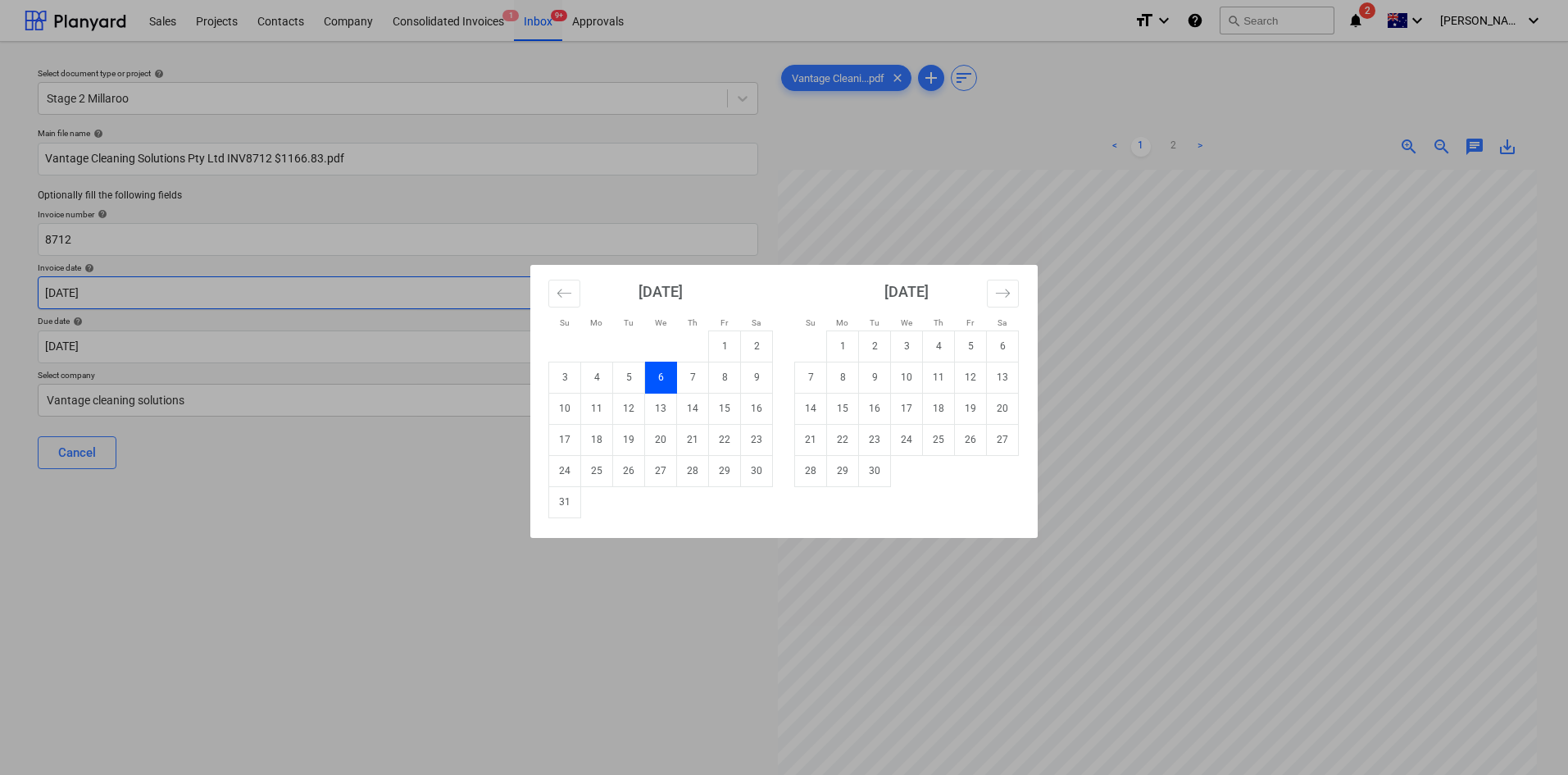
click at [160, 291] on body "Sales Projects Contacts Company Consolidated Invoices 1 Inbox 9+ Approvals form…" at bounding box center [784, 388] width 1568 height 775
click at [1117, 293] on div "Su Mo Tu We Th Fr Sa Su Mo Tu We Th Fr Sa [DATE] 1 2 3 4 5 6 7 8 9 10 11 12 13 …" at bounding box center [784, 388] width 1568 height 775
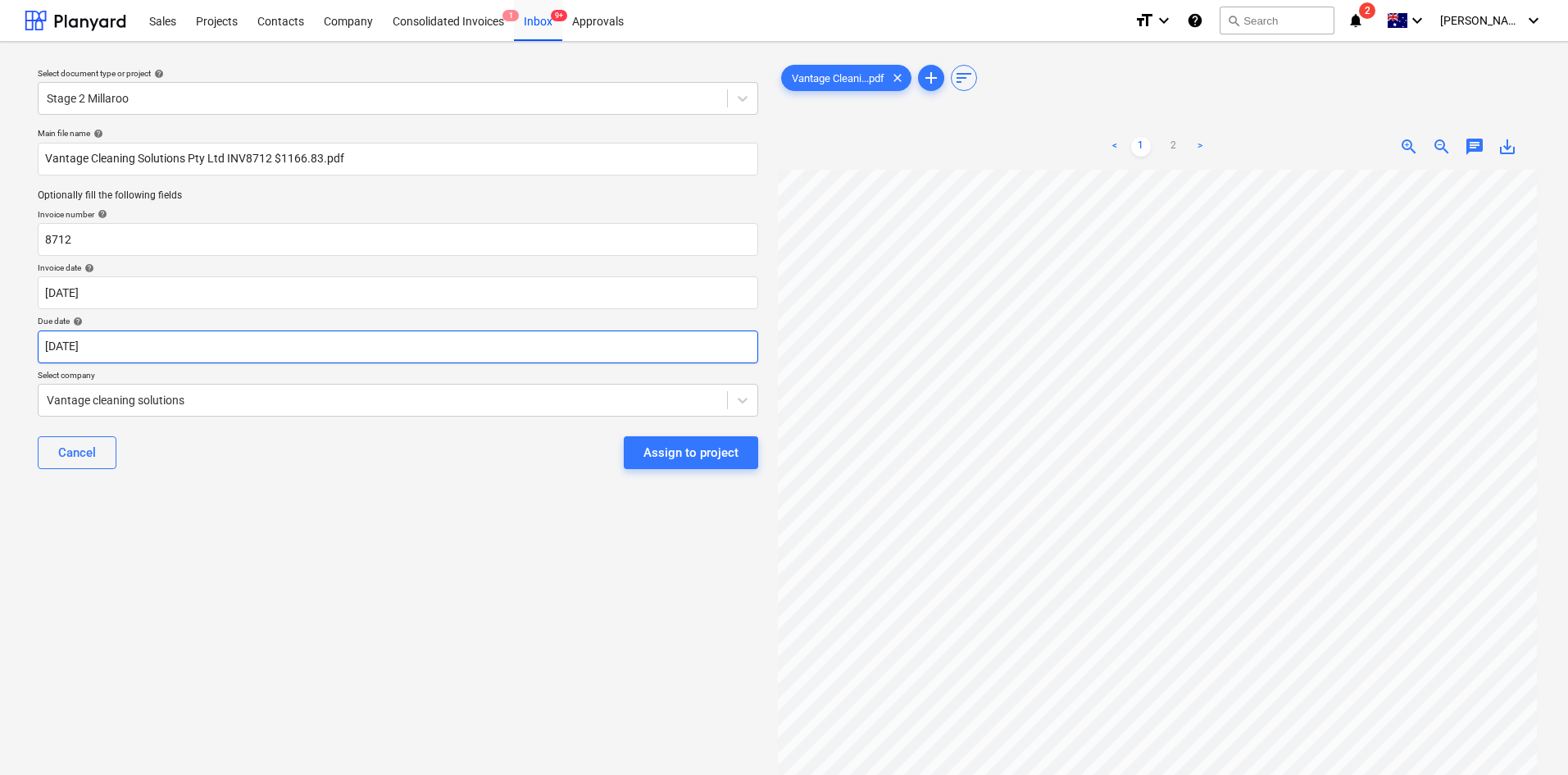
click at [138, 352] on body "Sales Projects Contacts Company Consolidated Invoices 1 Inbox 9+ Approvals form…" at bounding box center [784, 388] width 1568 height 775
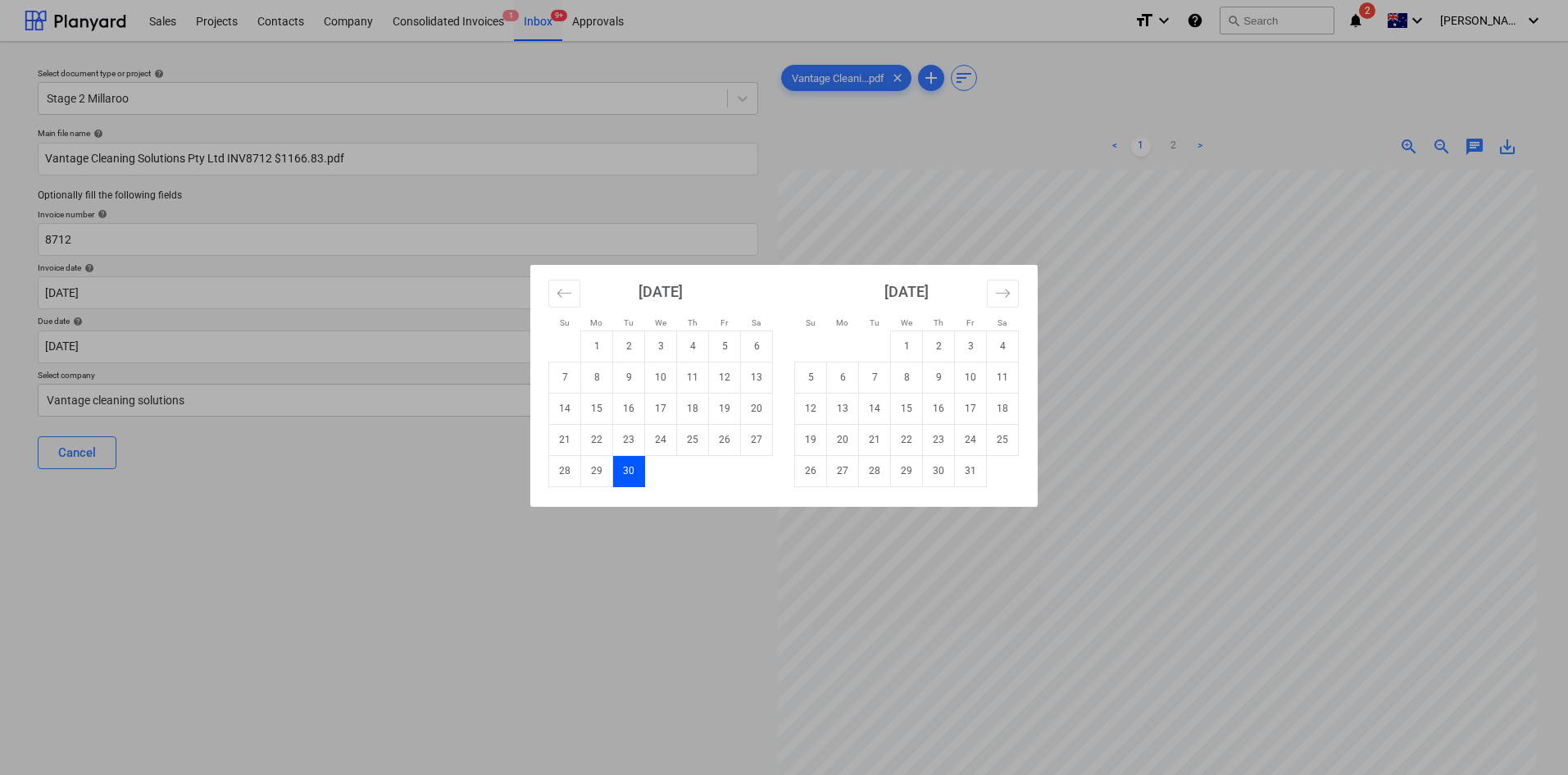
click at [634, 466] on td "30" at bounding box center [629, 470] width 32 height 31
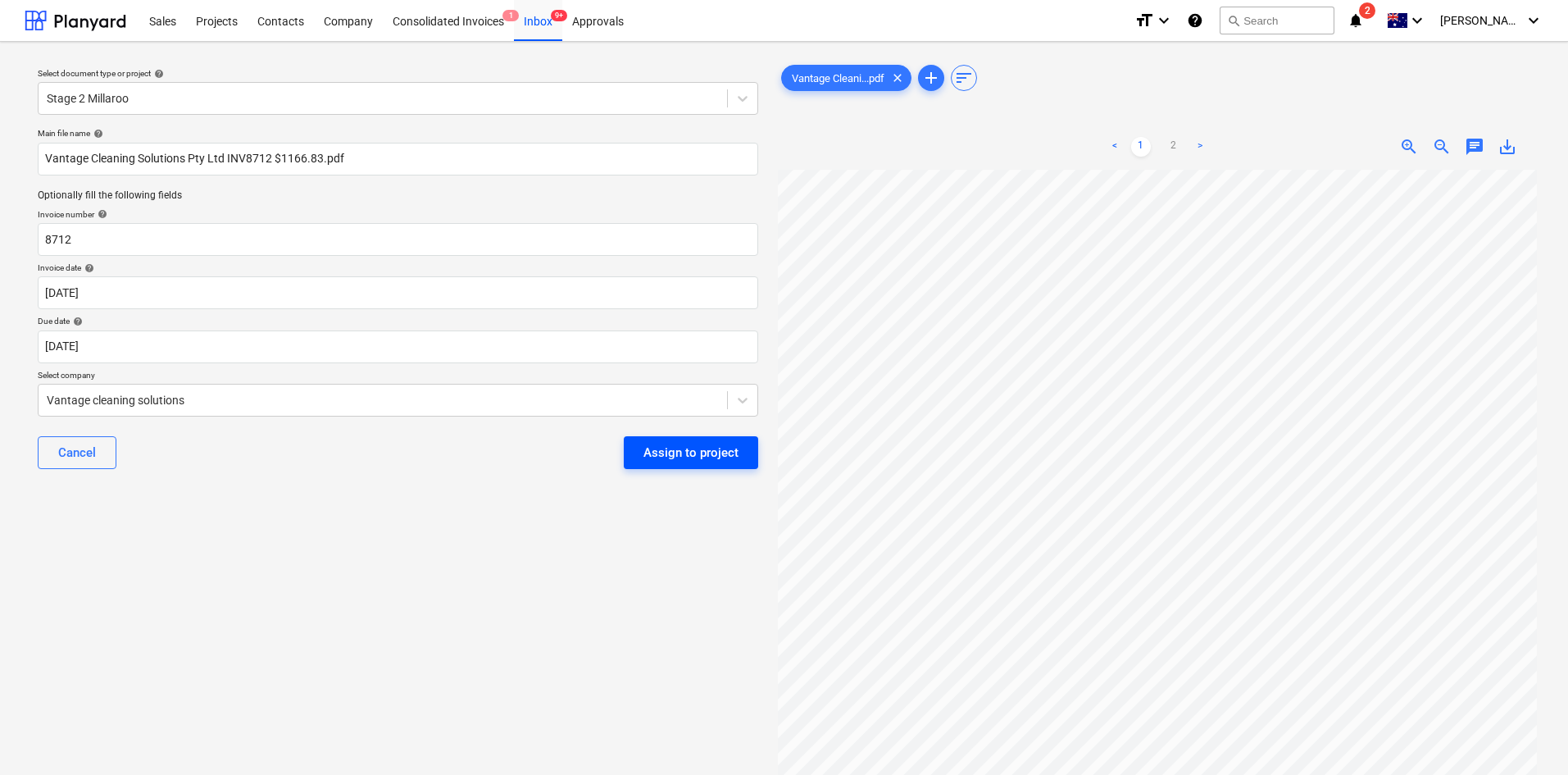
click at [684, 447] on div "Assign to project" at bounding box center [690, 452] width 95 height 21
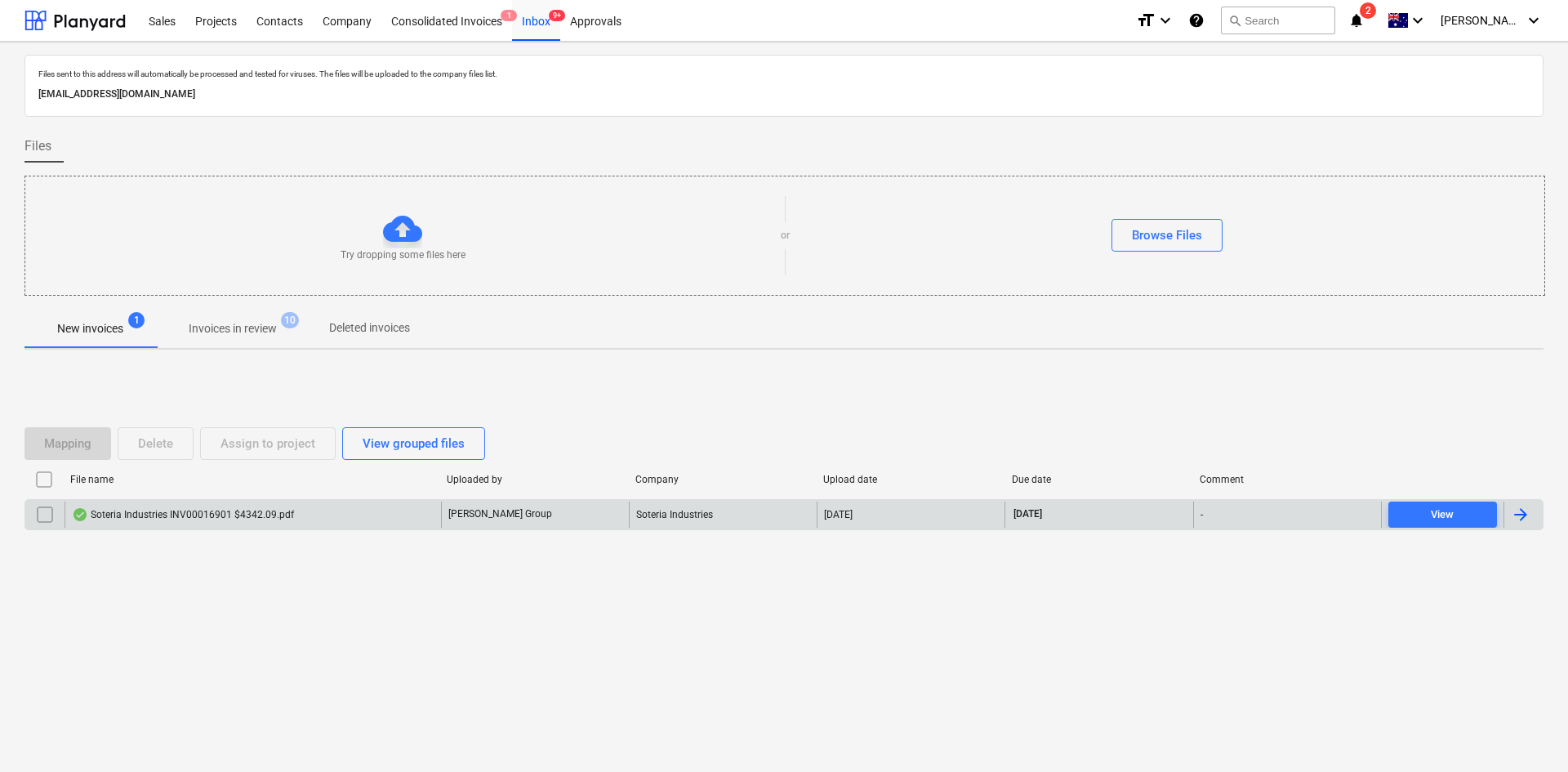
click at [209, 515] on div "Soteria Industries INV00016901 $4342.09.pdf" at bounding box center [183, 514] width 222 height 13
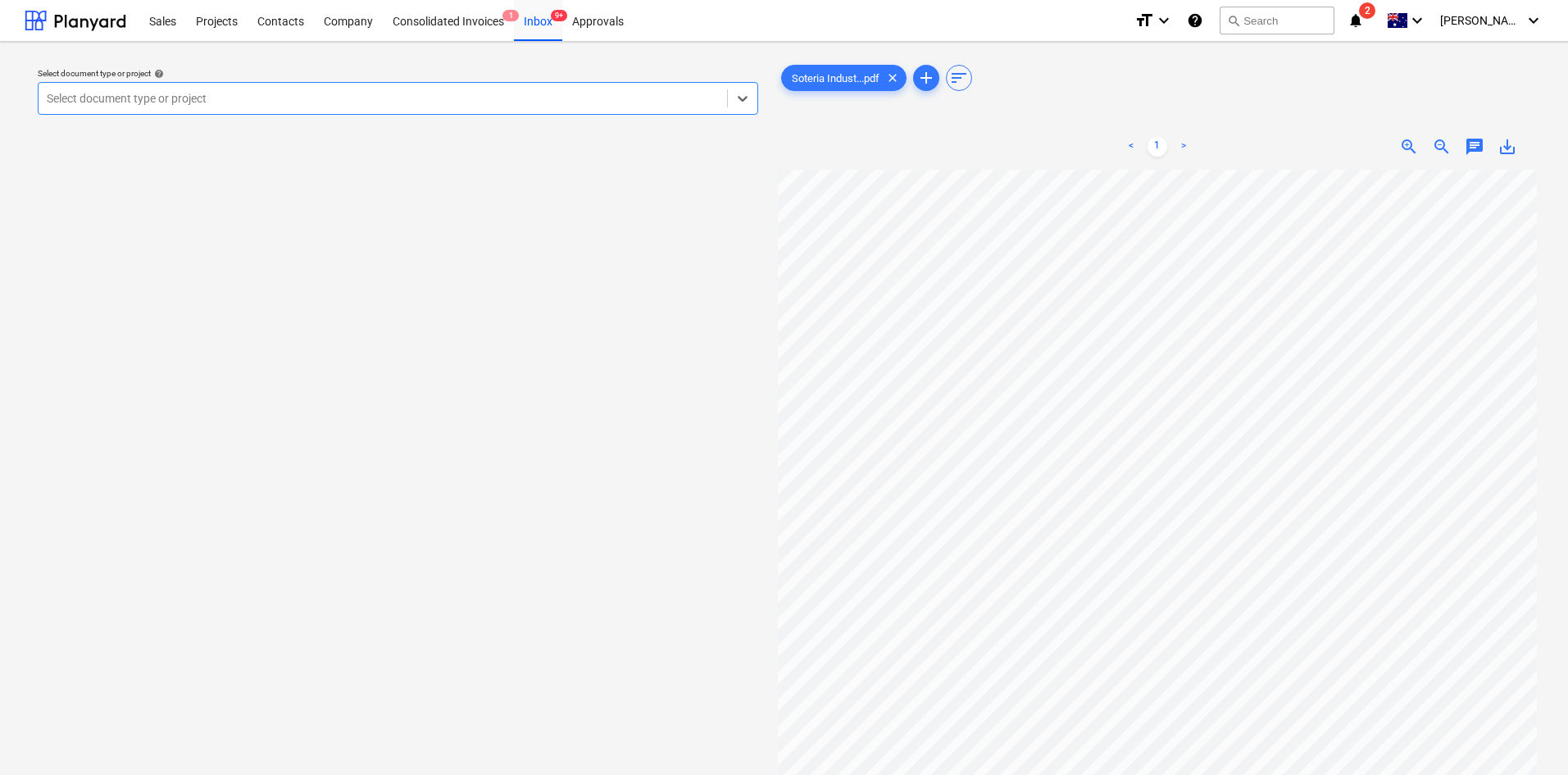
click at [378, 101] on div at bounding box center [383, 98] width 672 height 17
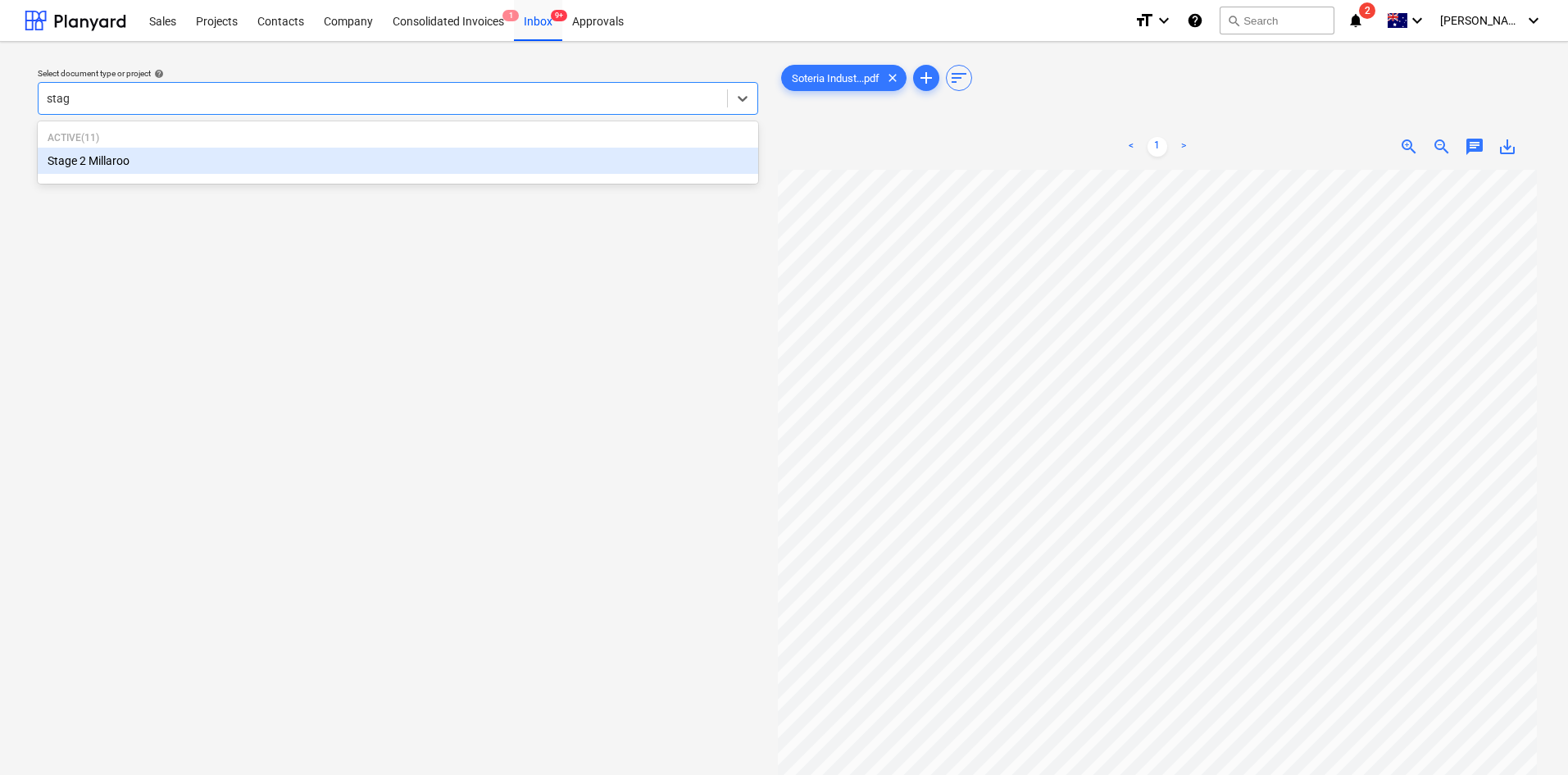
type input "stage"
click at [175, 168] on div "Stage 2 Millaroo" at bounding box center [398, 161] width 721 height 26
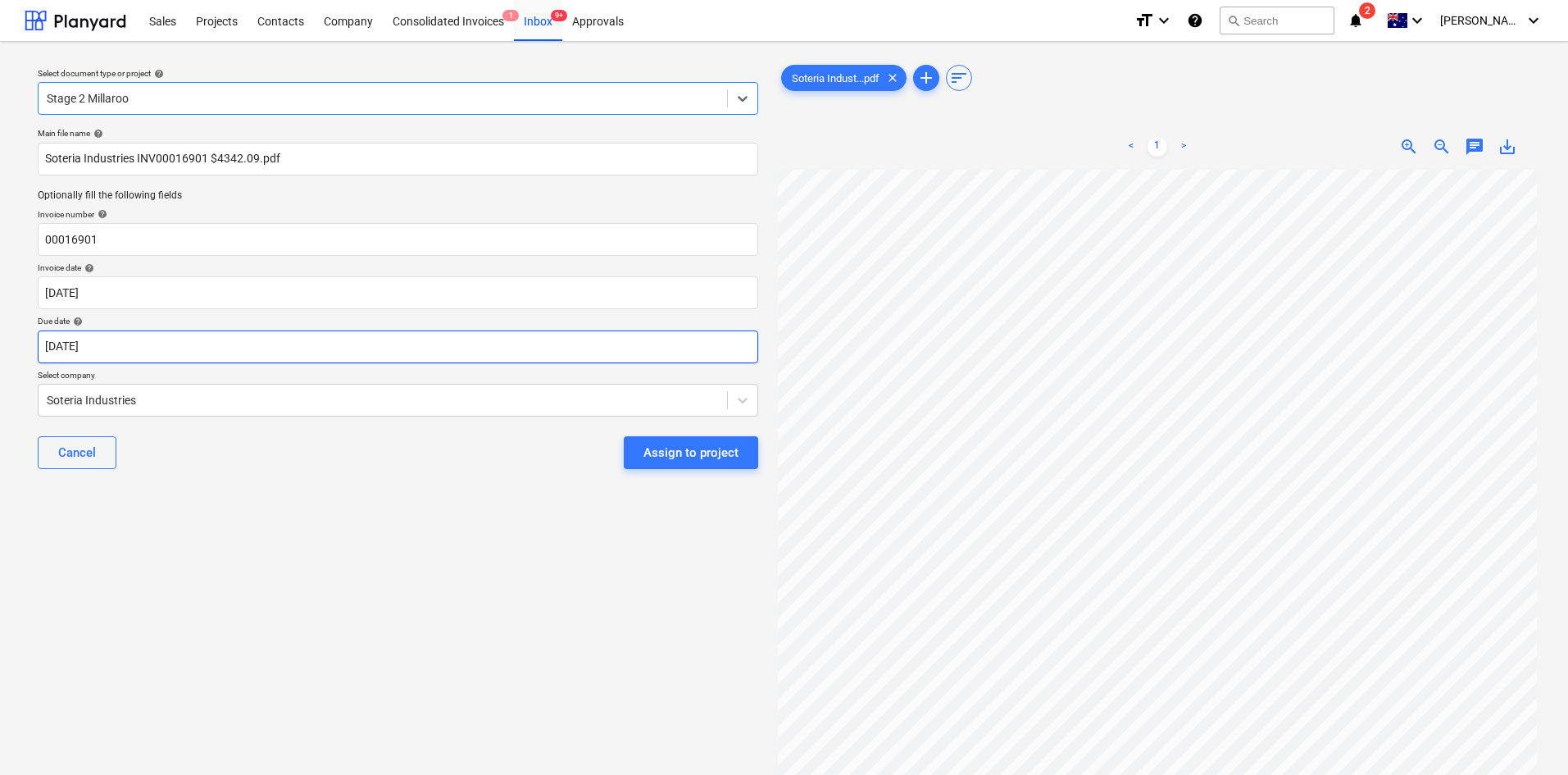
click at [155, 342] on body "Sales Projects Contacts Company Consolidated Invoices 1 Inbox 9+ Approvals form…" at bounding box center [784, 388] width 1568 height 775
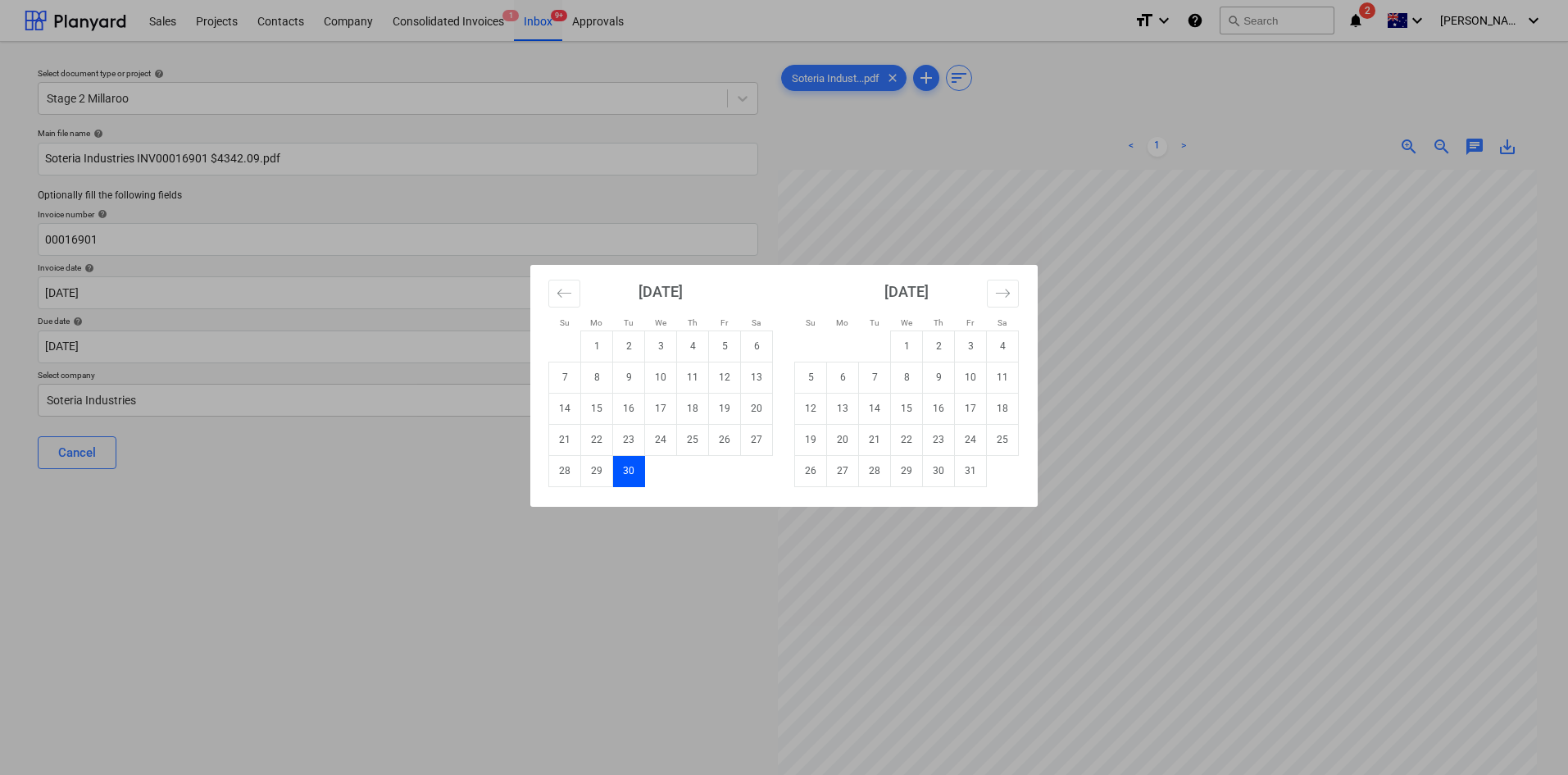
drag, startPoint x: 657, startPoint y: 375, endPoint x: 784, endPoint y: 209, distance: 209.0
click at [784, 209] on div "Su Mo Tu We Th Fr Sa Su Mo Tu We Th Fr Sa [DATE] 1 2 3 4 5 6 7 8 9 10 11 12 13 …" at bounding box center [784, 388] width 1568 height 775
click at [162, 344] on body "Sales Projects Contacts Company Consolidated Invoices 1 Inbox 9+ Approvals form…" at bounding box center [784, 388] width 1568 height 775
click at [656, 378] on td "10" at bounding box center [661, 377] width 32 height 31
type input "[DATE]"
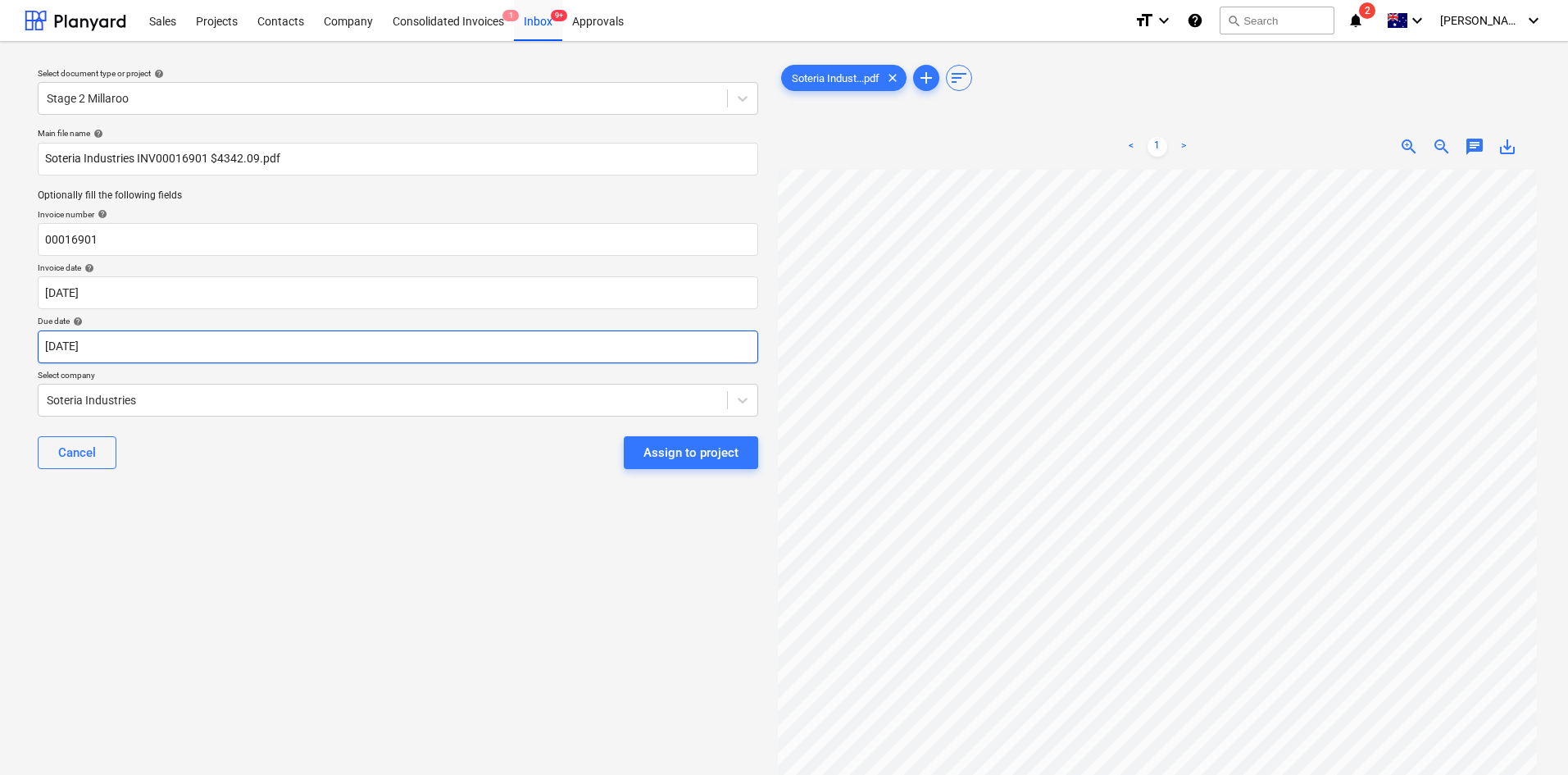
click at [637, 351] on body "Sales Projects Contacts Company Consolidated Invoices 1 Inbox 9+ Approvals form…" at bounding box center [784, 388] width 1568 height 775
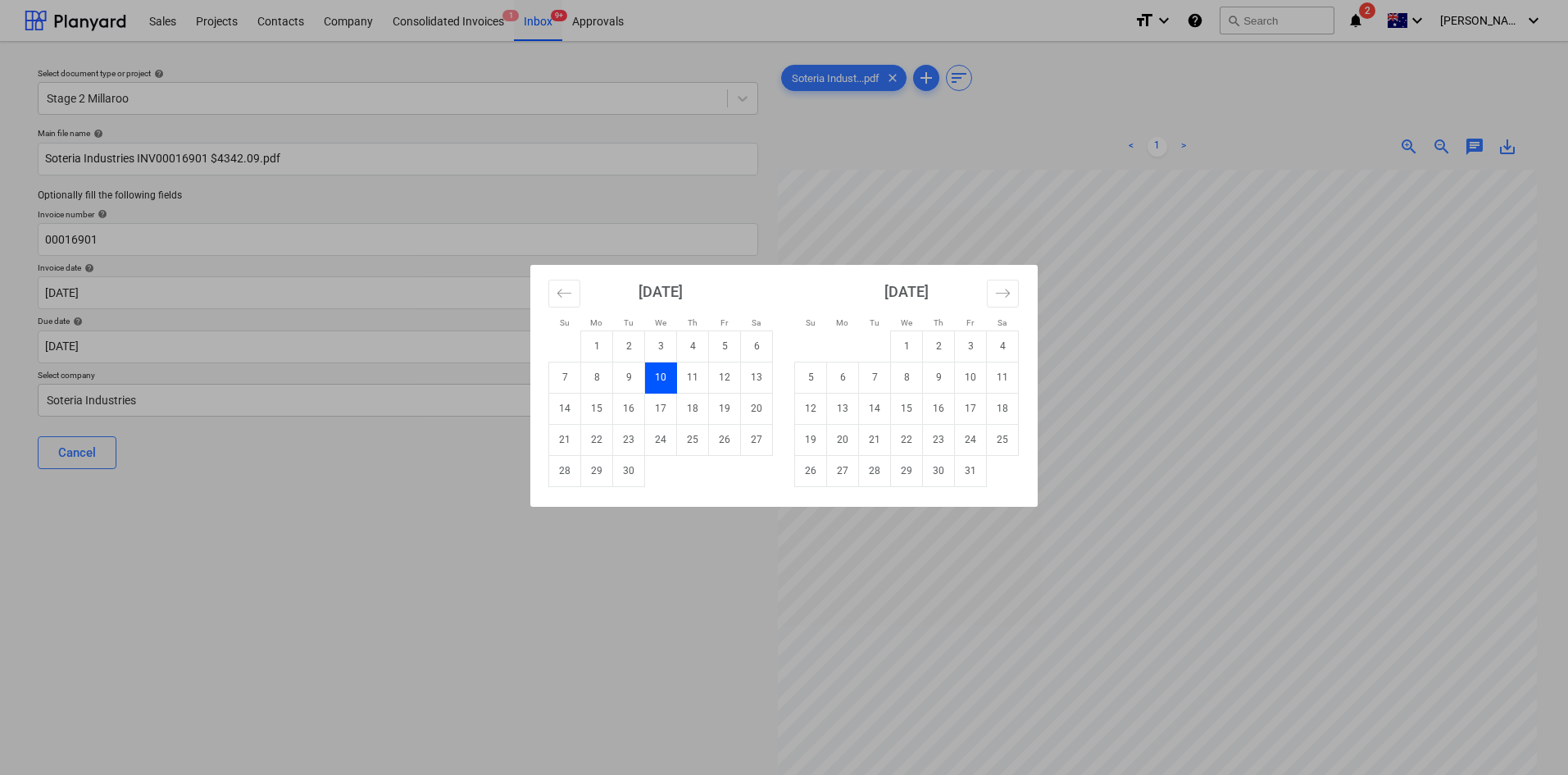
click at [1325, 89] on div "Su Mo Tu We Th Fr Sa Su Mo Tu We Th Fr Sa [DATE] 1 2 3 4 5 6 7 8 9 10 11 12 13 …" at bounding box center [784, 388] width 1568 height 775
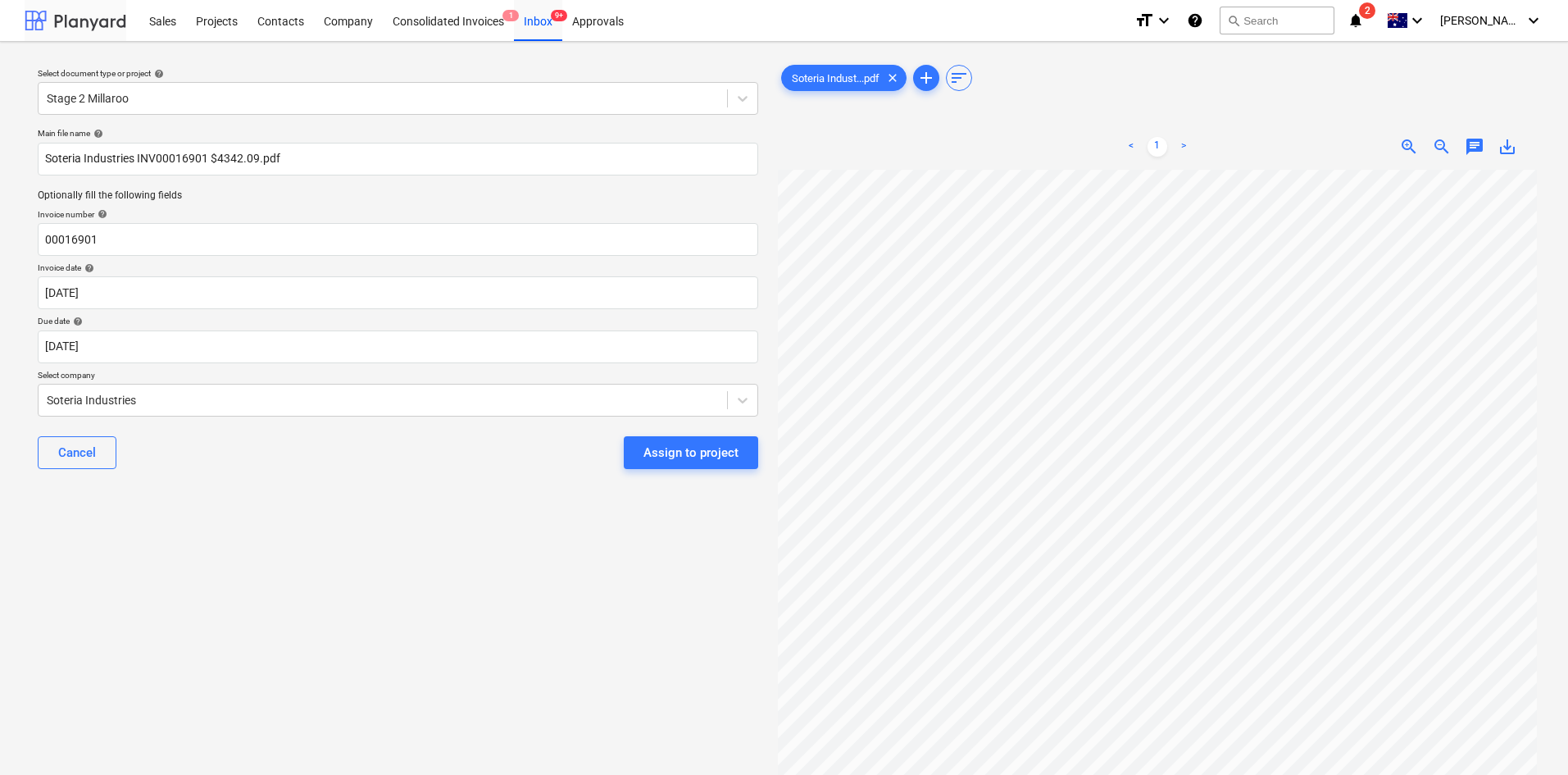
click at [73, 23] on div at bounding box center [75, 20] width 101 height 41
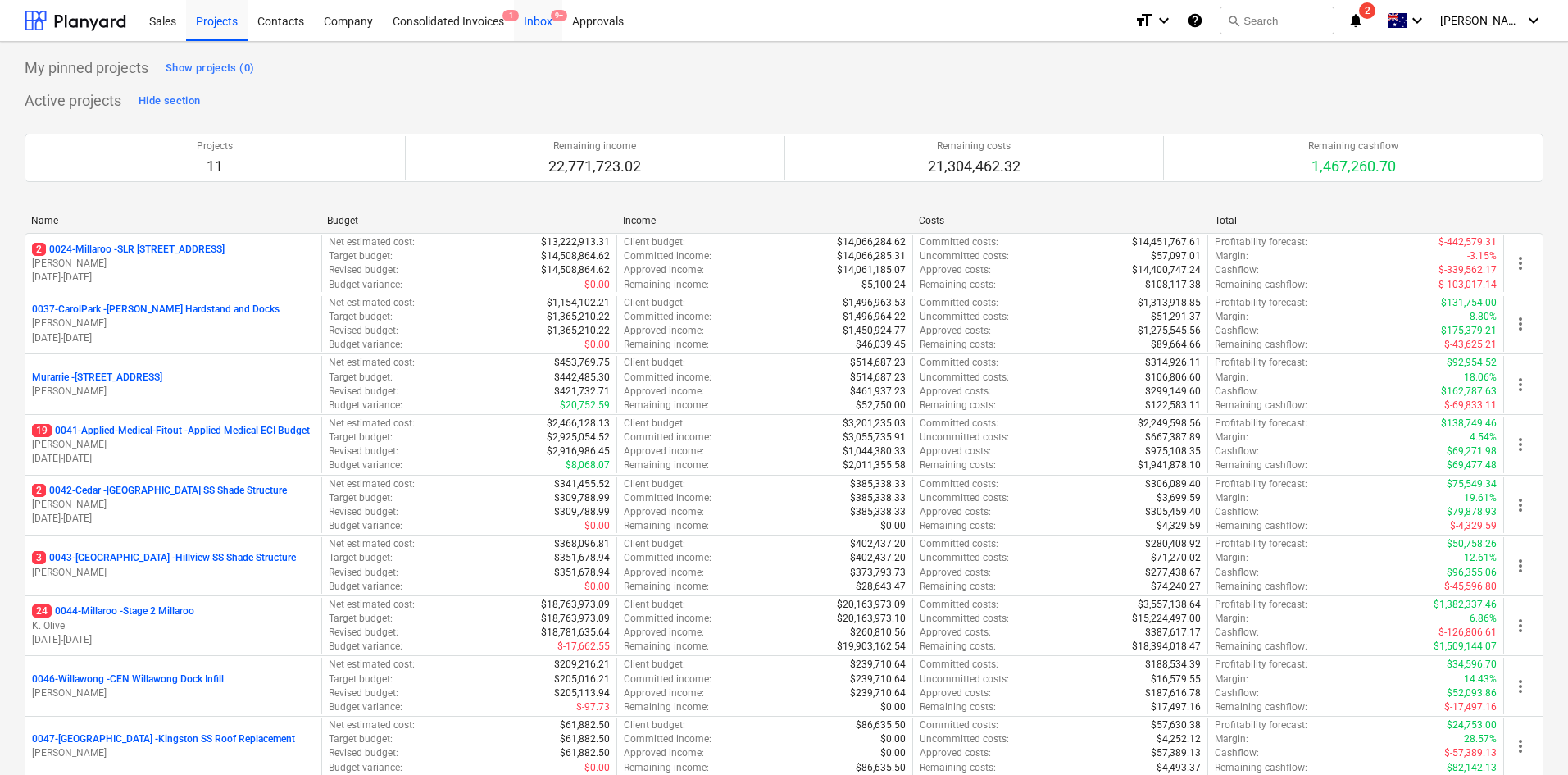
click at [560, 15] on span "9+" at bounding box center [558, 15] width 17 height 11
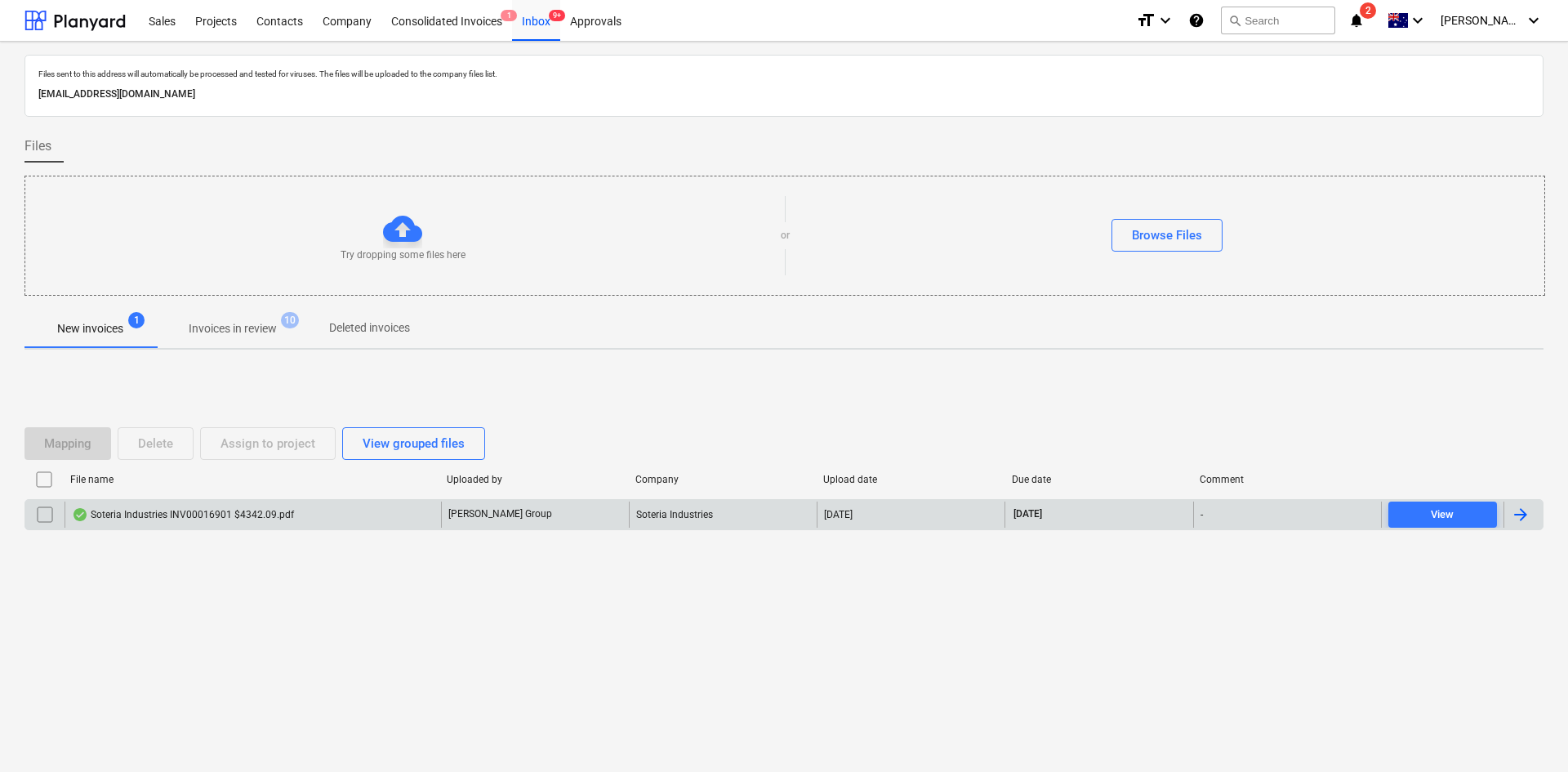
click at [45, 509] on input "checkbox" at bounding box center [45, 515] width 26 height 26
click at [167, 445] on div "Delete" at bounding box center [156, 443] width 35 height 21
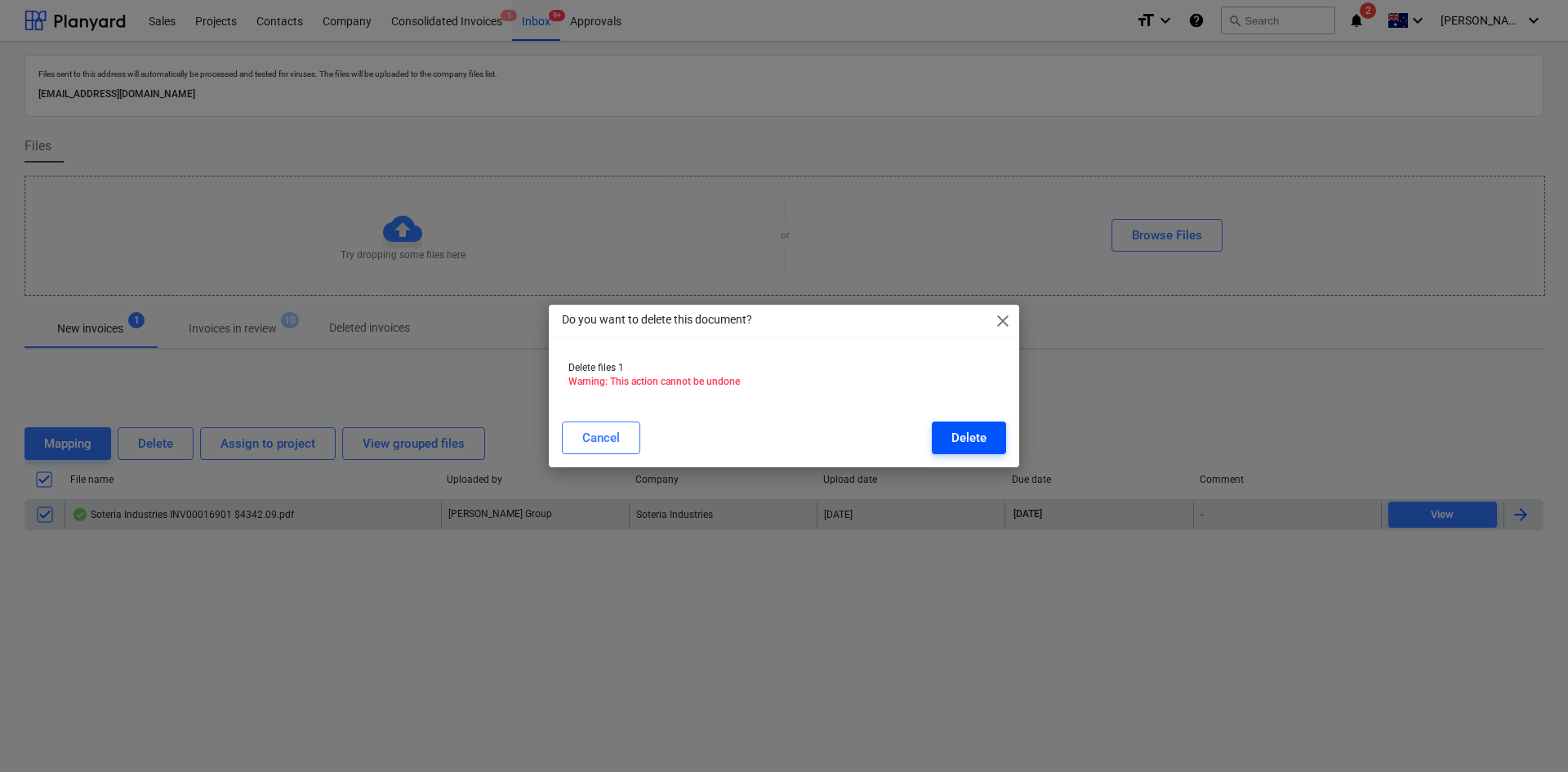
click at [988, 438] on button "Delete" at bounding box center [969, 438] width 74 height 33
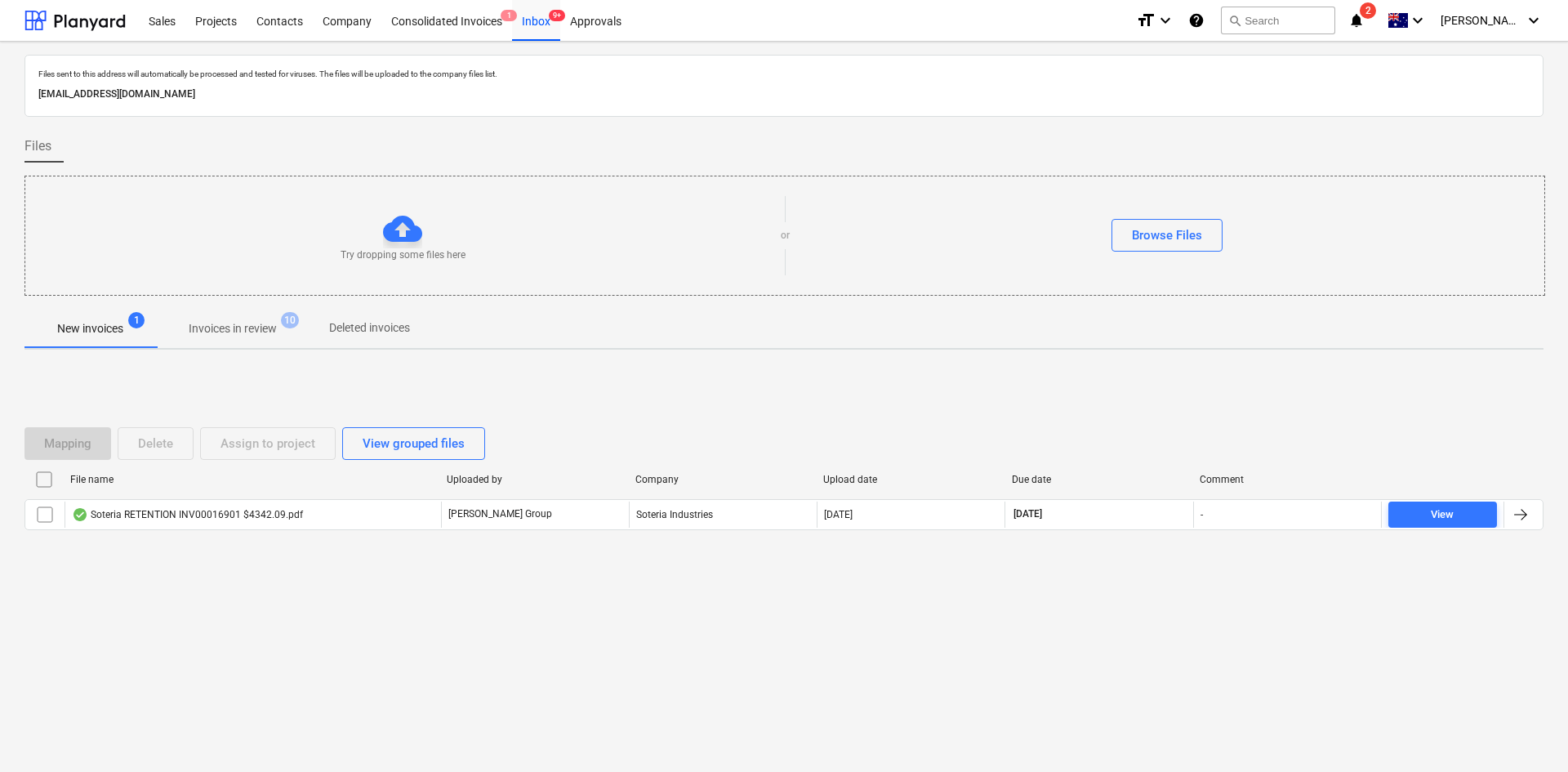
click at [265, 512] on div "Soteria RETENTION INV00016901 $4342.09.pdf" at bounding box center [188, 514] width 231 height 13
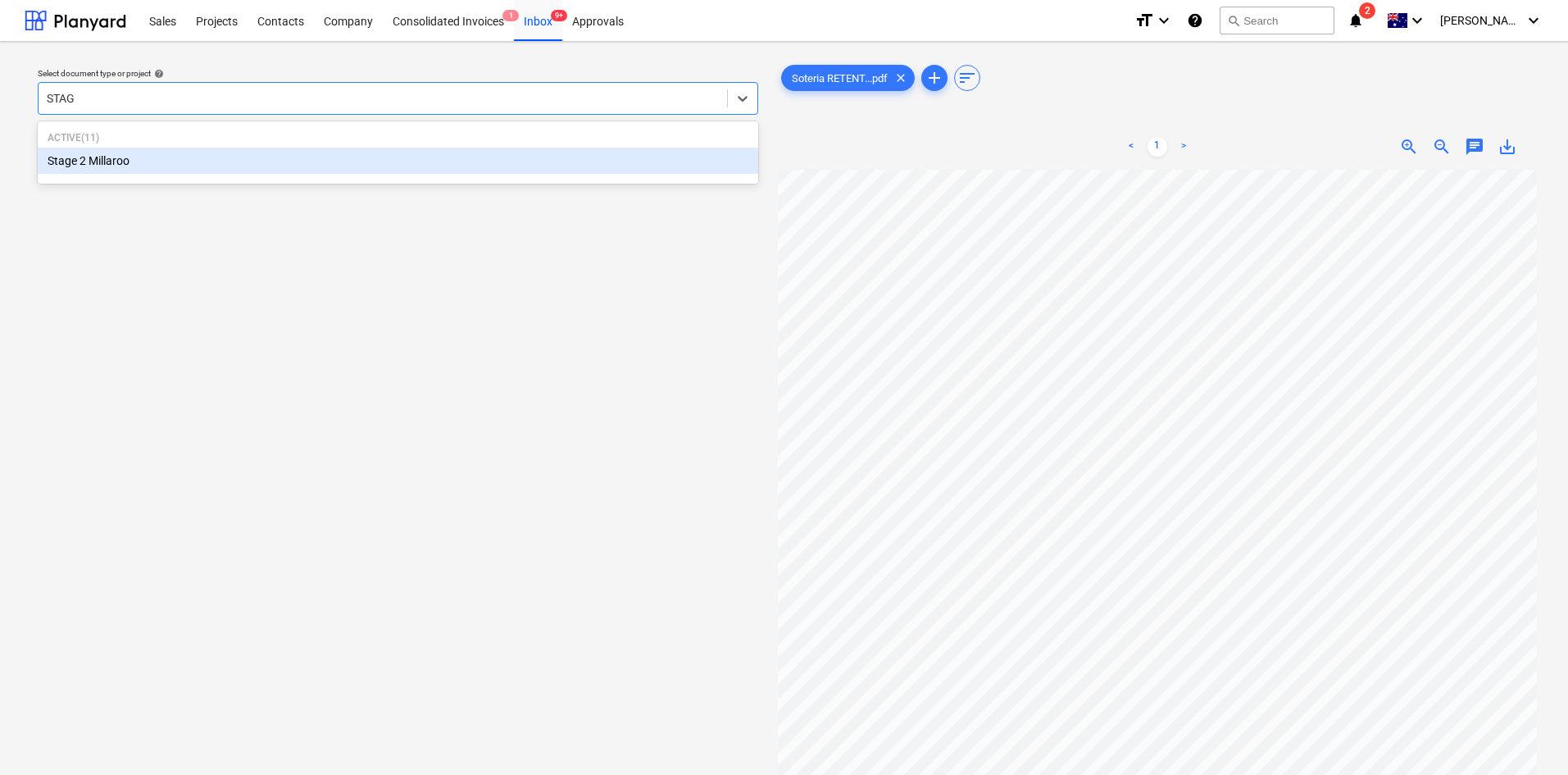
type input "STAGE"
click at [201, 164] on div "Stage 2 Millaroo" at bounding box center [398, 161] width 721 height 26
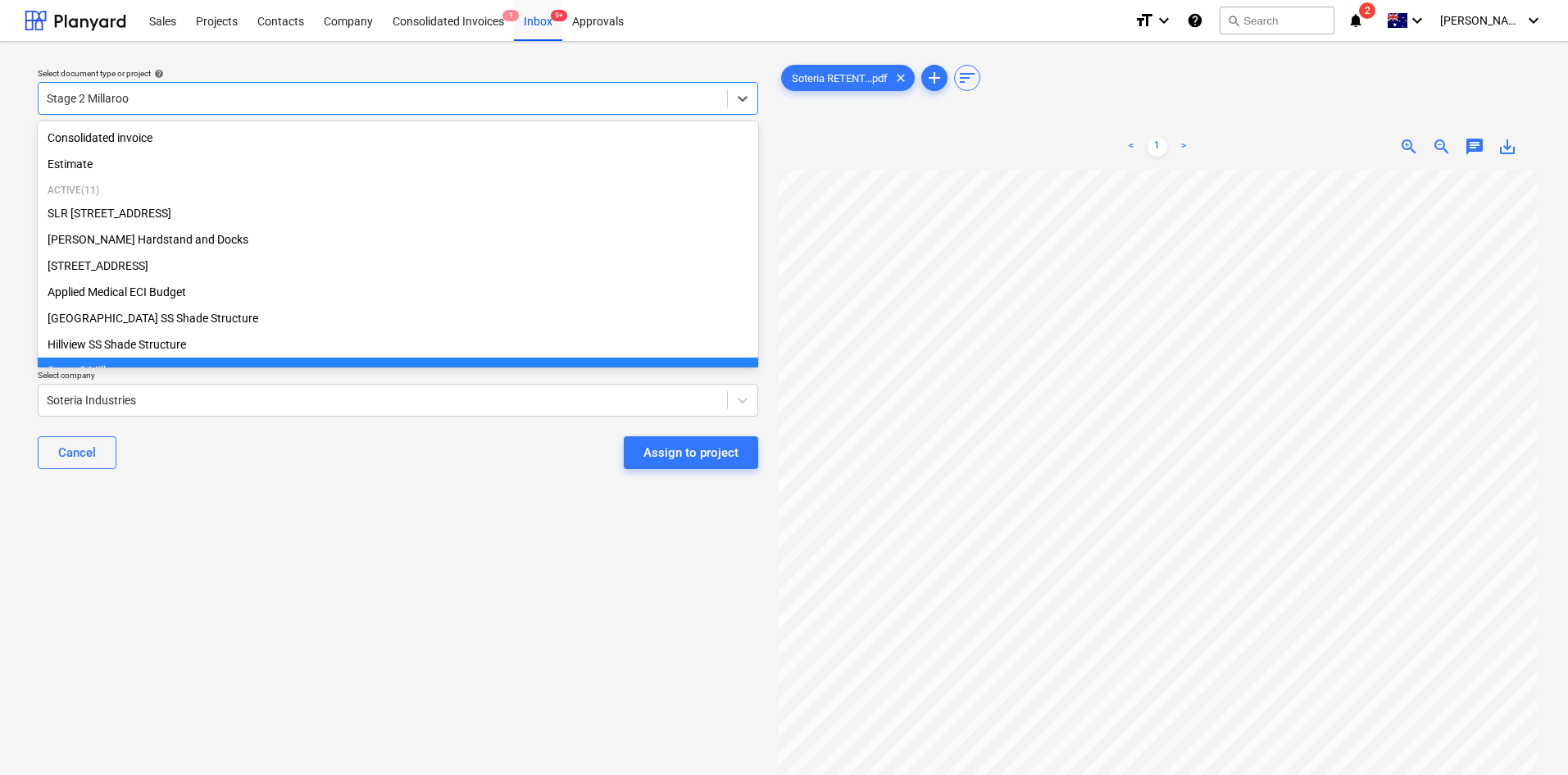
drag, startPoint x: 154, startPoint y: 90, endPoint x: 5, endPoint y: 87, distance: 149.0
click at [5, 87] on div "Select document type or project help option Stage 2 Millaroo, selected. option …" at bounding box center [784, 480] width 1568 height 876
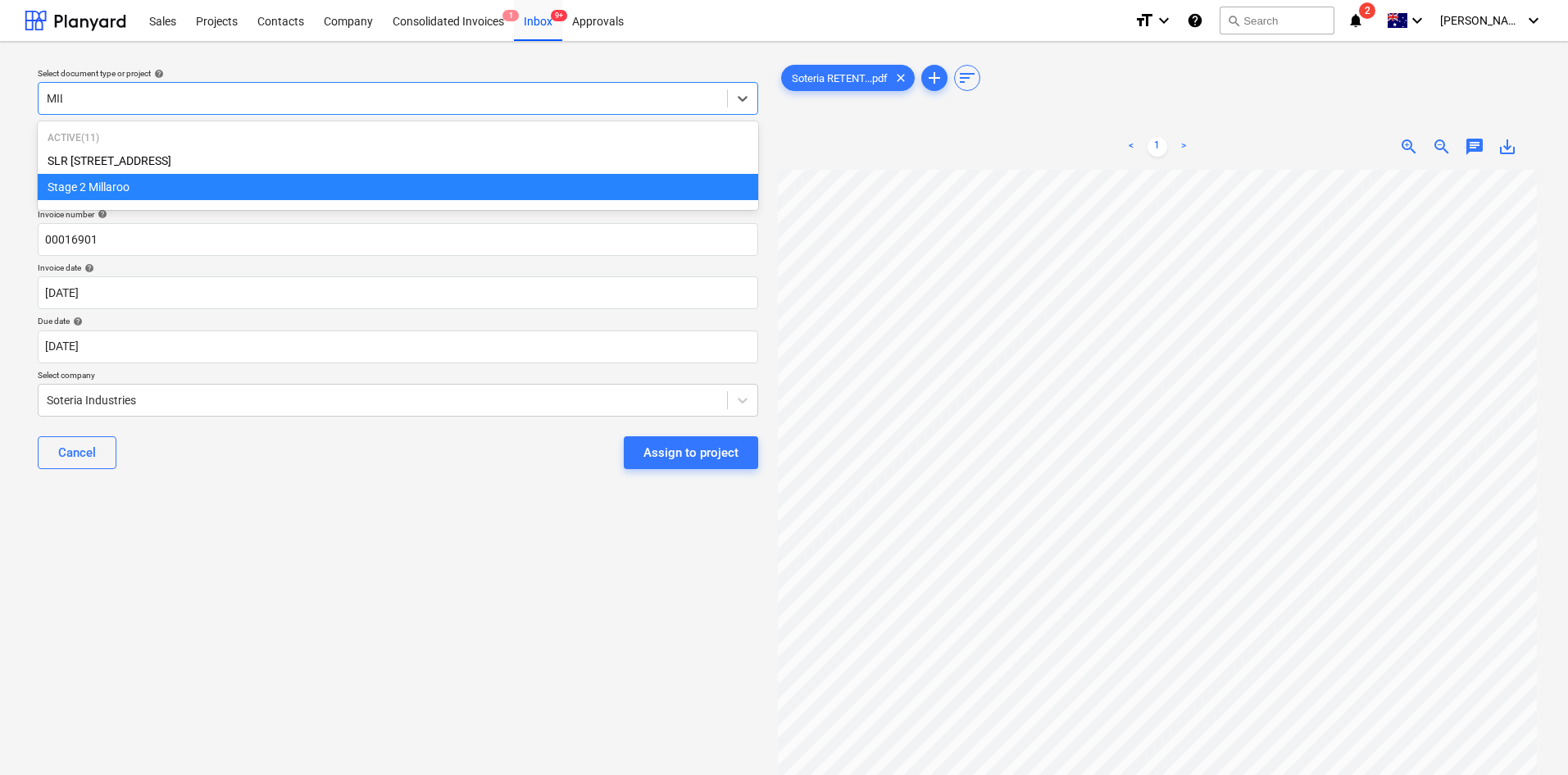
type input "MILL"
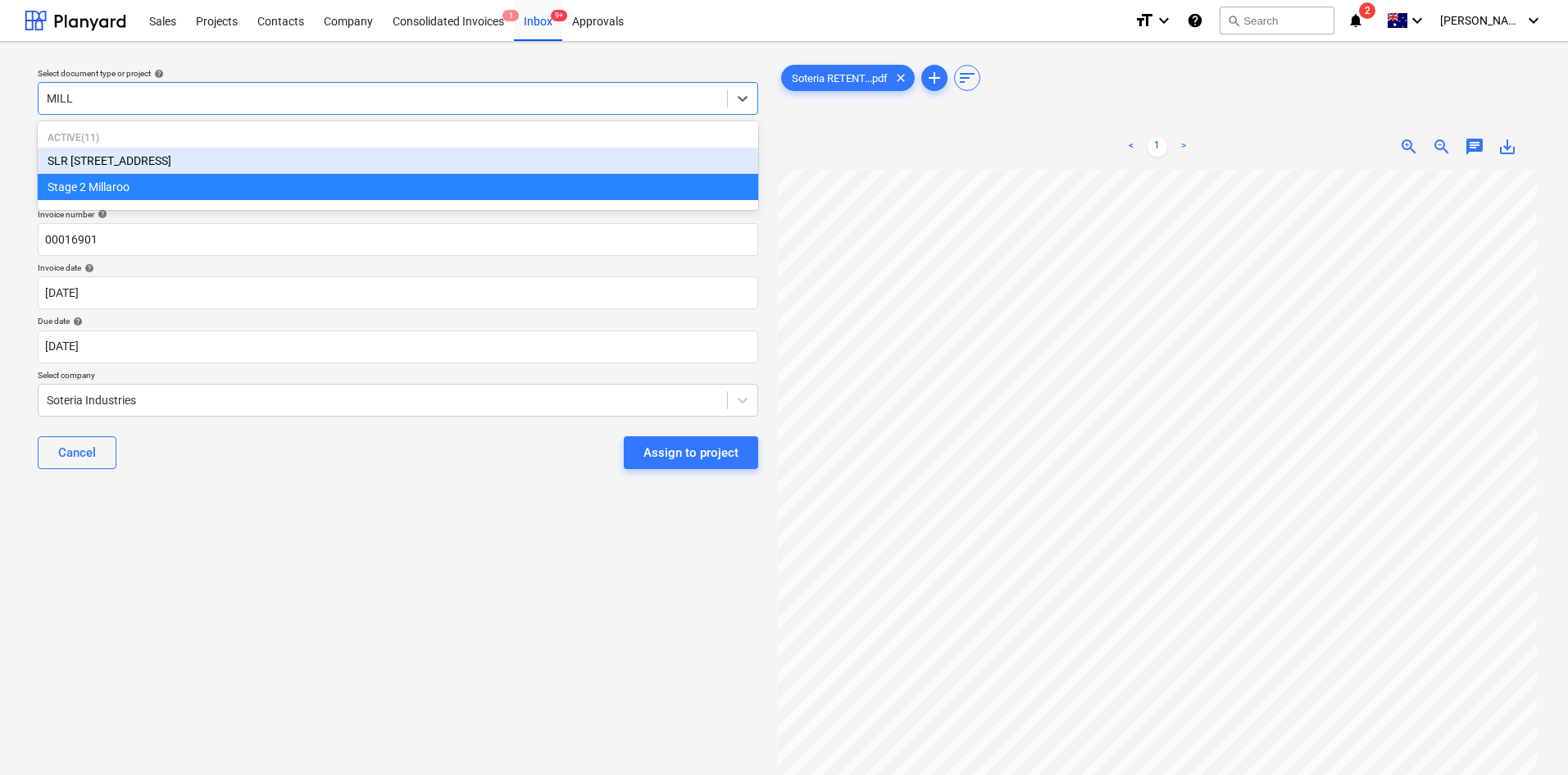
click at [124, 164] on div "SLR [STREET_ADDRESS]" at bounding box center [398, 161] width 721 height 26
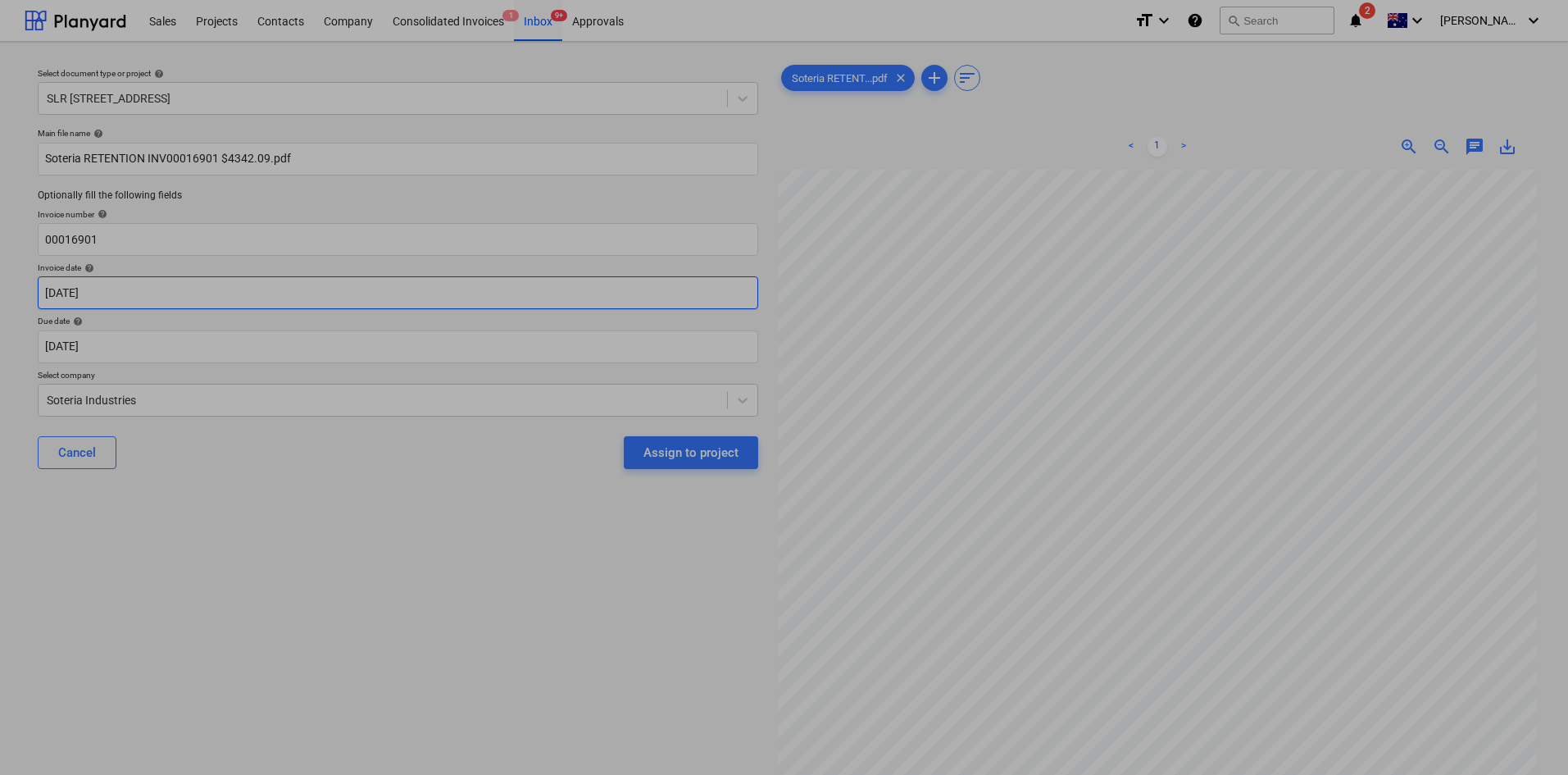
click at [129, 289] on body "Sales Projects Contacts Company Consolidated Invoices 1 Inbox 9+ Approvals form…" at bounding box center [784, 388] width 1568 height 775
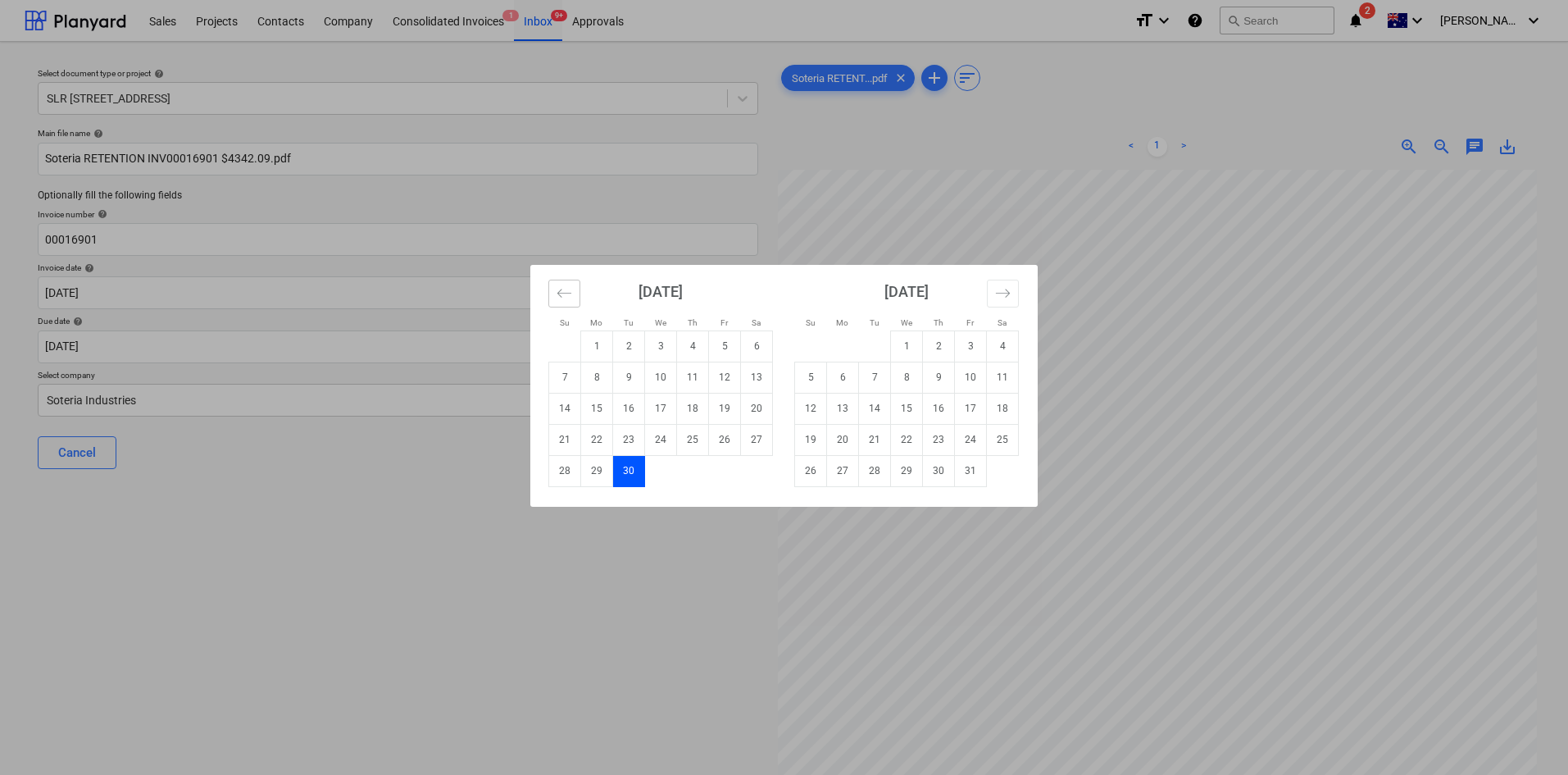
click at [565, 296] on icon "Move backward to switch to the previous month." at bounding box center [565, 293] width 16 height 16
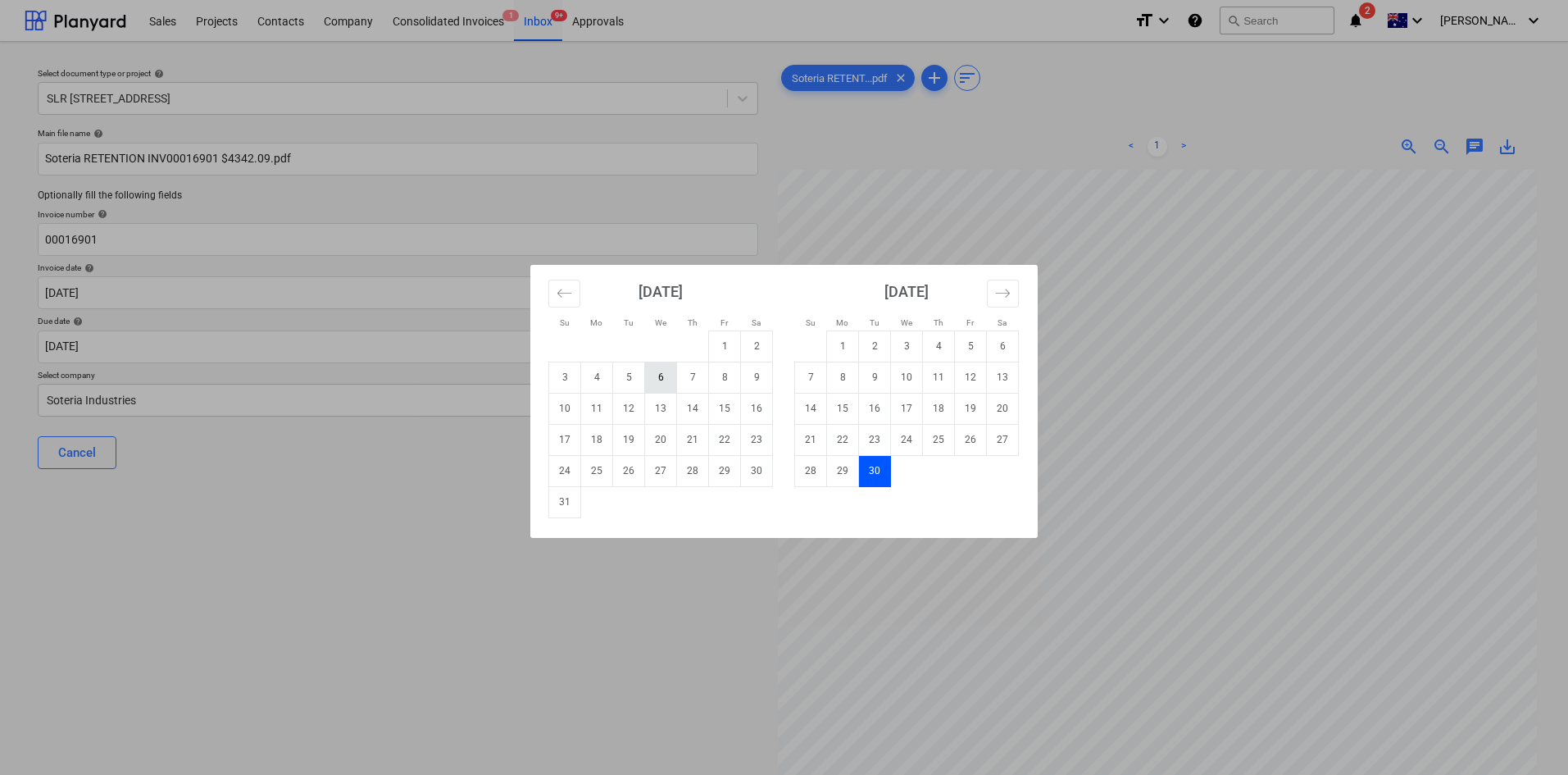
click at [661, 381] on td "6" at bounding box center [661, 377] width 32 height 31
type input "[DATE]"
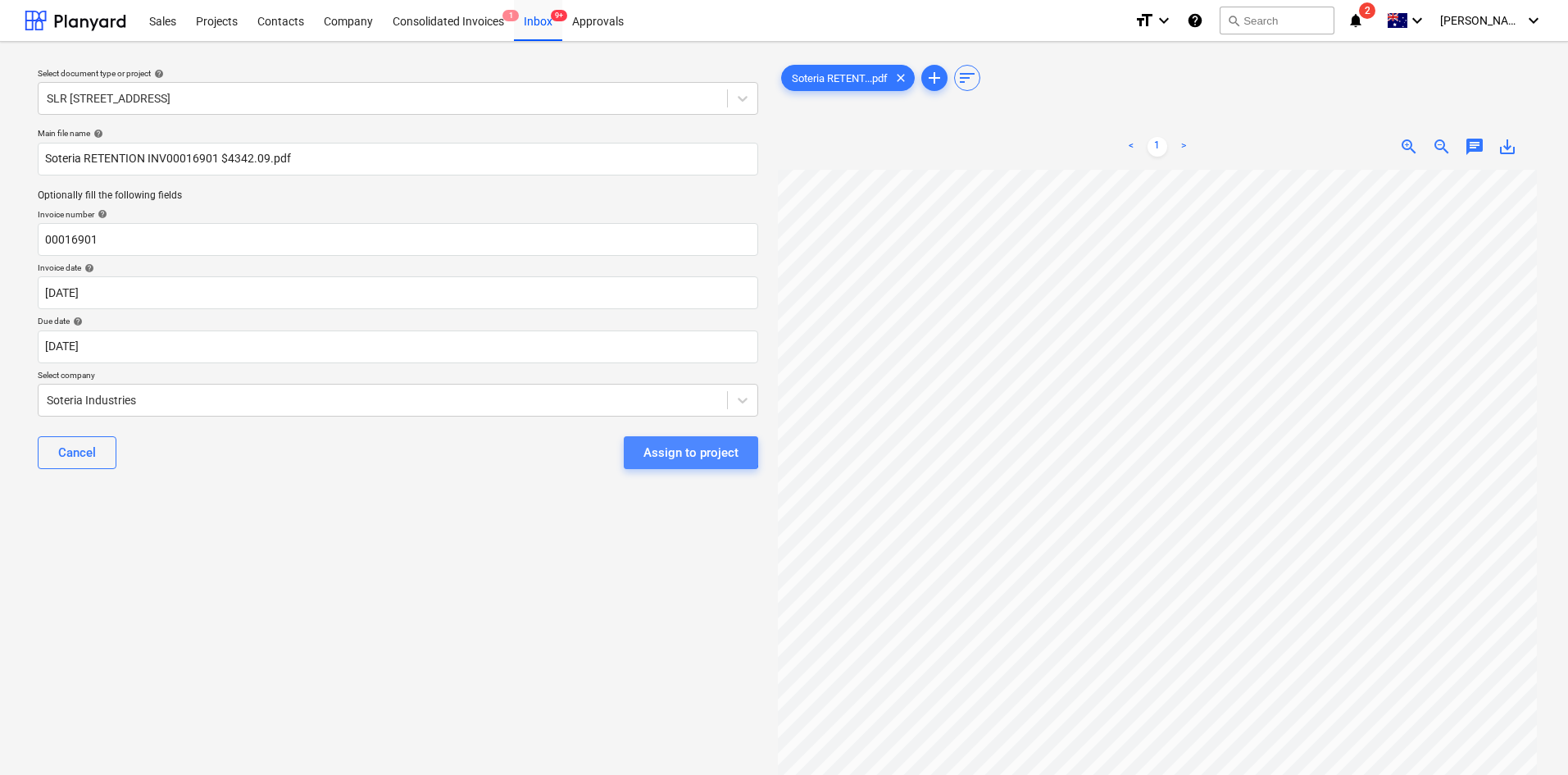
click at [685, 449] on div "Assign to project" at bounding box center [690, 452] width 95 height 21
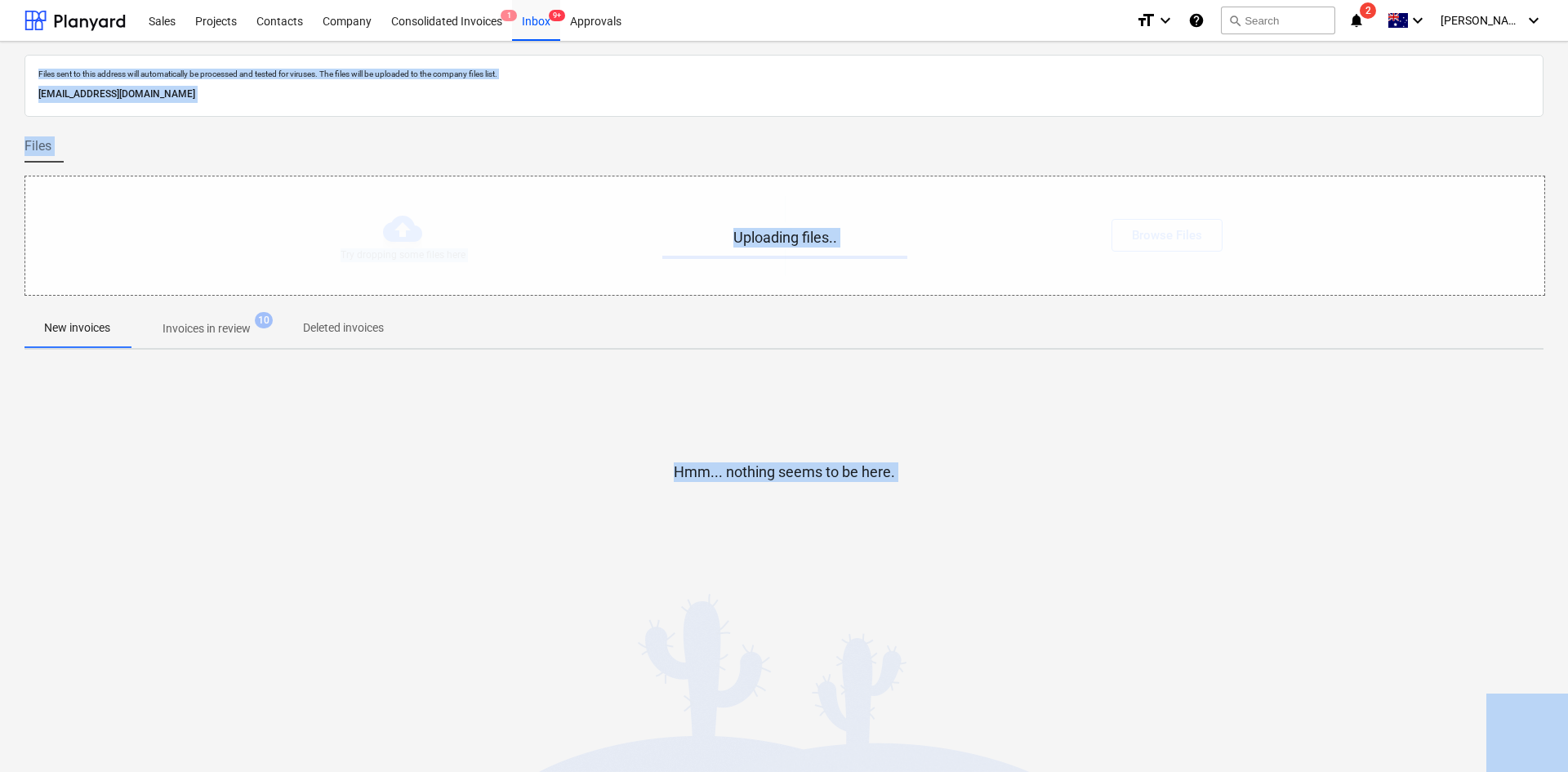
click at [1172, 506] on div at bounding box center [784, 498] width 1519 height 33
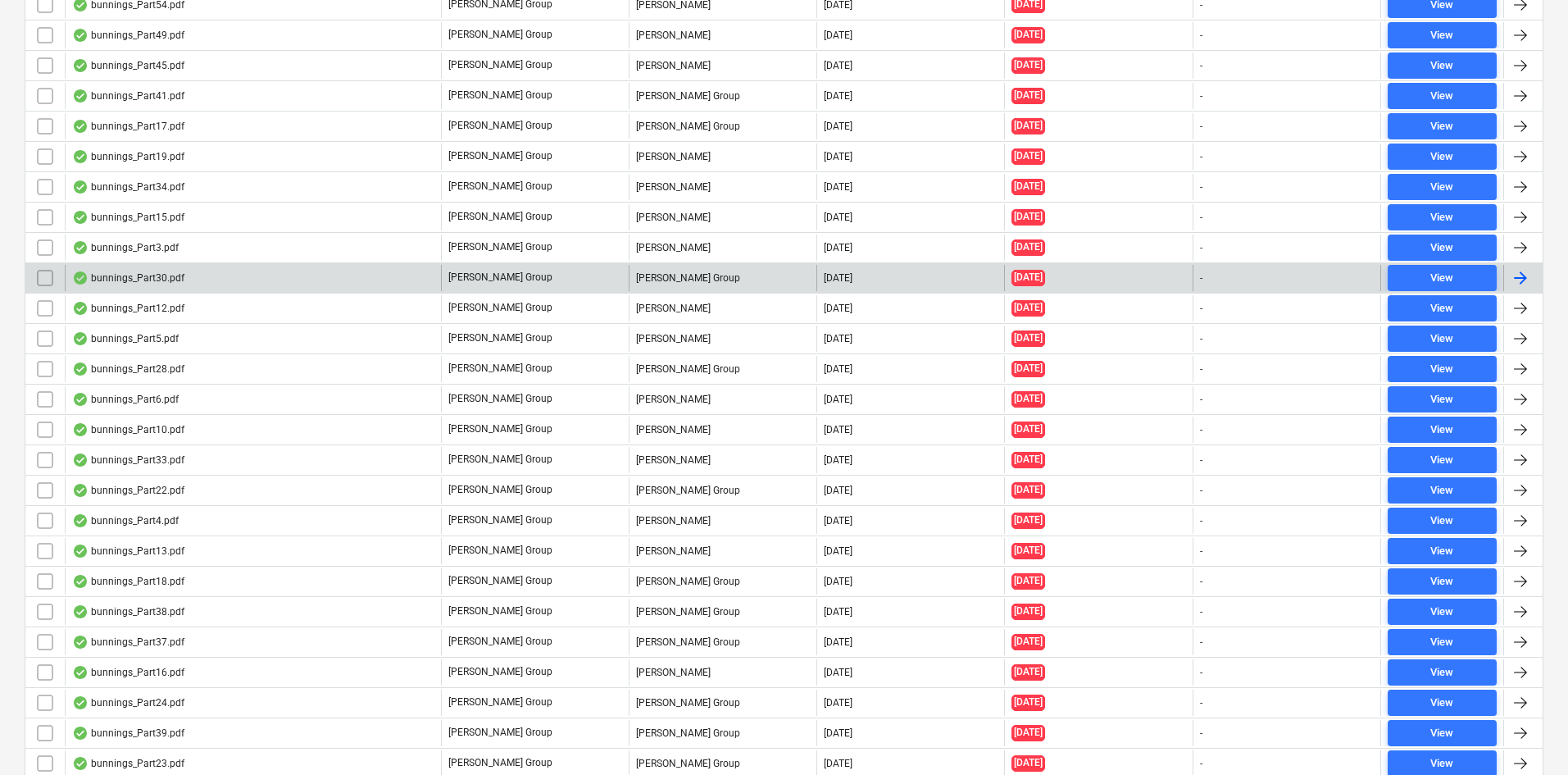
scroll to position [984, 0]
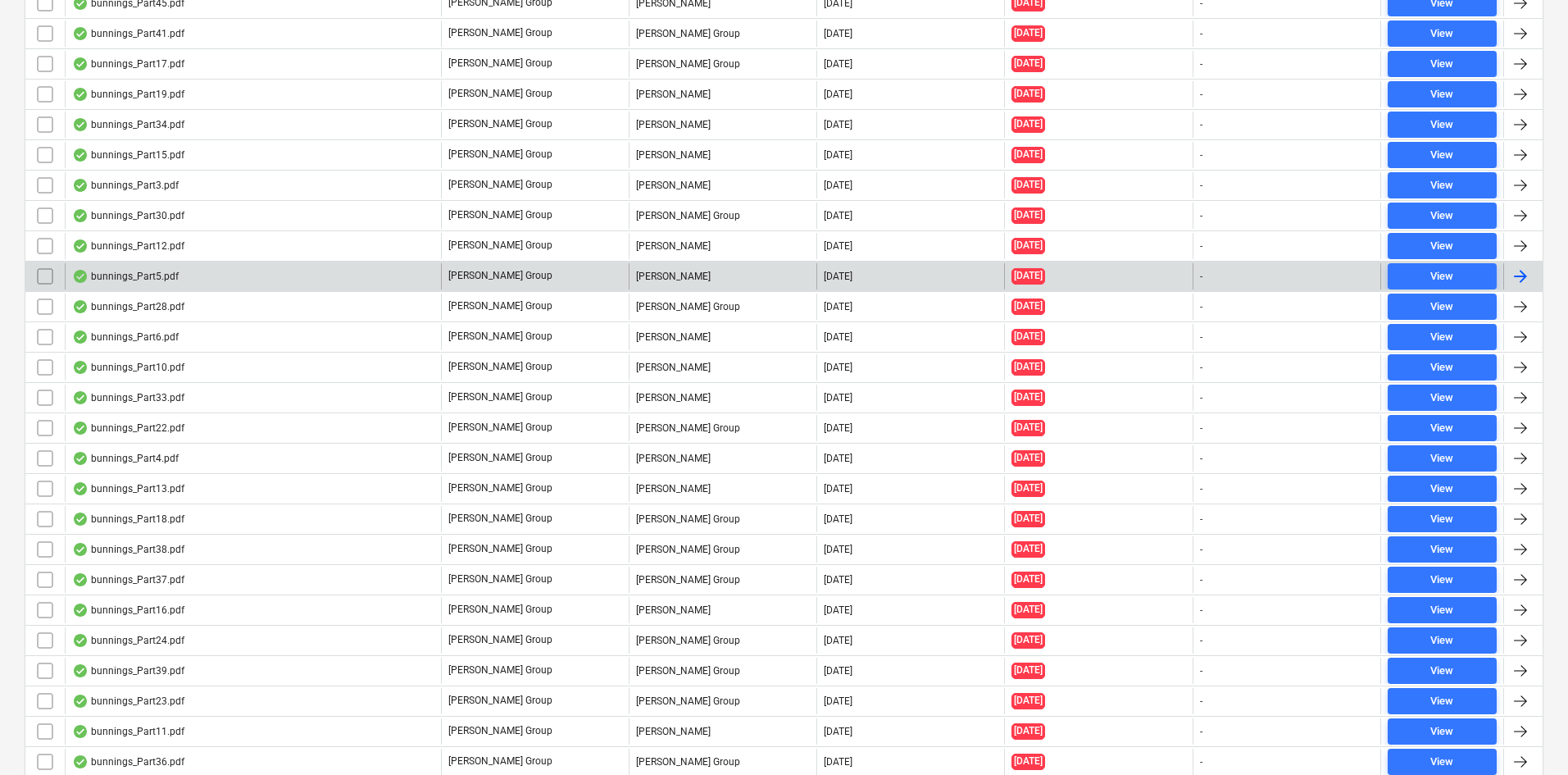
click at [133, 272] on div "bunnings_Part5.pdf" at bounding box center [126, 276] width 106 height 13
